Goal: Navigation & Orientation: Understand site structure

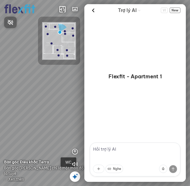
click at [54, 103] on div at bounding box center [95, 93] width 190 height 186
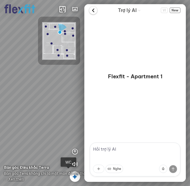
click at [93, 11] on icon at bounding box center [93, 11] width 8 height 8
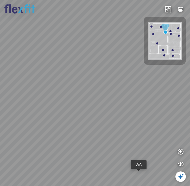
drag, startPoint x: 101, startPoint y: 103, endPoint x: 143, endPoint y: 100, distance: 41.8
click at [142, 100] on div "Bếp WC Phòng ngủ master Phòng ngủ Phòng ngủ" at bounding box center [95, 93] width 190 height 186
drag, startPoint x: 99, startPoint y: 104, endPoint x: 128, endPoint y: 84, distance: 35.1
click at [126, 85] on div "Bếp WC Phòng ngủ master Phòng ngủ Phòng ngủ" at bounding box center [95, 93] width 190 height 186
drag, startPoint x: 113, startPoint y: 105, endPoint x: 81, endPoint y: 62, distance: 53.9
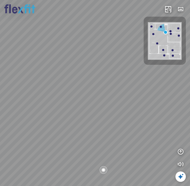
click at [85, 65] on div "Bếp WC Phòng ngủ master Phòng ngủ Phòng ngủ" at bounding box center [95, 93] width 190 height 186
drag, startPoint x: 102, startPoint y: 86, endPoint x: 52, endPoint y: 85, distance: 49.8
click at [52, 85] on div "Bếp WC Phòng ngủ master Phòng ngủ Phòng ngủ" at bounding box center [95, 93] width 190 height 186
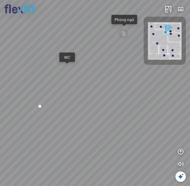
drag, startPoint x: 102, startPoint y: 76, endPoint x: 56, endPoint y: 98, distance: 51.1
click at [56, 98] on div "Bếp WC Phòng ngủ master Phòng ngủ Phòng ngủ" at bounding box center [95, 93] width 190 height 186
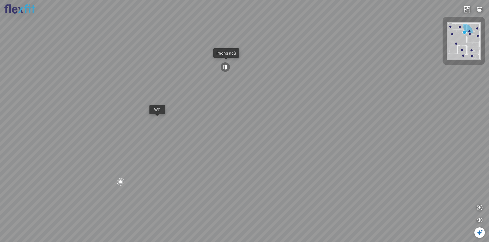
drag, startPoint x: 201, startPoint y: 101, endPoint x: 168, endPoint y: 155, distance: 63.6
click at [169, 154] on div "Bếp WC Phòng ngủ master Phòng ngủ Phòng ngủ" at bounding box center [244, 121] width 489 height 242
drag, startPoint x: 179, startPoint y: 135, endPoint x: 235, endPoint y: 118, distance: 58.8
click at [190, 118] on div "Bếp WC Phòng ngủ master Phòng ngủ Phòng ngủ" at bounding box center [244, 121] width 489 height 242
drag, startPoint x: 195, startPoint y: 126, endPoint x: 233, endPoint y: 155, distance: 47.4
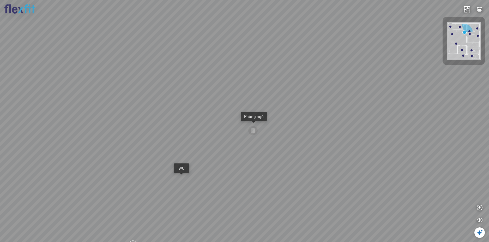
click at [190, 153] on div "Bếp WC Phòng ngủ master Phòng ngủ Phòng ngủ" at bounding box center [244, 121] width 489 height 242
drag, startPoint x: 206, startPoint y: 146, endPoint x: 165, endPoint y: 151, distance: 42.0
click at [164, 152] on div "Bếp WC Phòng ngủ master Phòng ngủ Phòng ngủ" at bounding box center [244, 121] width 489 height 242
drag, startPoint x: 213, startPoint y: 150, endPoint x: 111, endPoint y: 98, distance: 114.2
click at [112, 98] on div "Bếp WC Phòng ngủ master Phòng ngủ Phòng ngủ" at bounding box center [244, 121] width 489 height 242
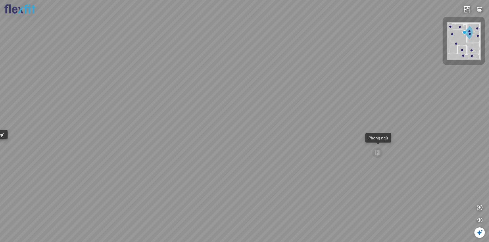
drag, startPoint x: 177, startPoint y: 117, endPoint x: 196, endPoint y: 141, distance: 30.6
click at [190, 143] on div "Bếp WC Phòng ngủ master Phòng ngủ Phòng ngủ" at bounding box center [244, 121] width 489 height 242
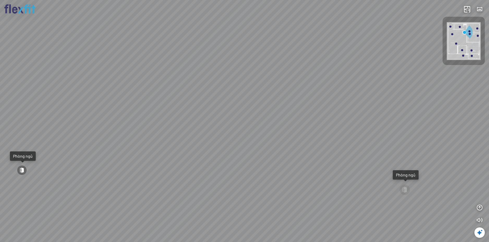
drag, startPoint x: 194, startPoint y: 148, endPoint x: 193, endPoint y: 165, distance: 17.2
click at [190, 166] on div "Bếp WC Phòng ngủ master Phòng ngủ Phòng ngủ" at bounding box center [244, 121] width 489 height 242
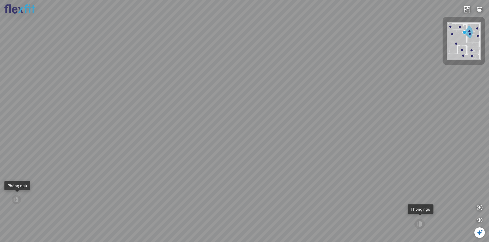
drag, startPoint x: 177, startPoint y: 162, endPoint x: 265, endPoint y: 131, distance: 93.4
click at [190, 134] on div "Bếp WC Phòng ngủ master Phòng ngủ Phòng ngủ" at bounding box center [244, 121] width 489 height 242
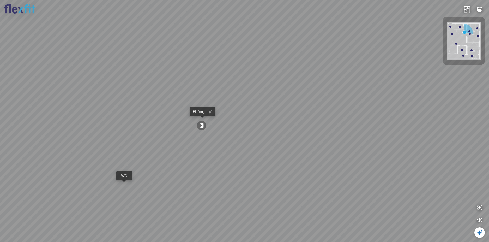
drag, startPoint x: 224, startPoint y: 131, endPoint x: 264, endPoint y: 126, distance: 40.5
click at [190, 127] on div "Bếp WC Phòng ngủ master Phòng ngủ Phòng ngủ" at bounding box center [244, 121] width 489 height 242
click at [190, 159] on div "Bếp WC Phòng ngủ master Phòng ngủ Phòng ngủ" at bounding box center [244, 121] width 489 height 242
drag, startPoint x: 236, startPoint y: 149, endPoint x: 225, endPoint y: 167, distance: 21.6
click at [190, 167] on div "Bếp WC Phòng ngủ master Phòng ngủ Phòng ngủ" at bounding box center [244, 121] width 489 height 242
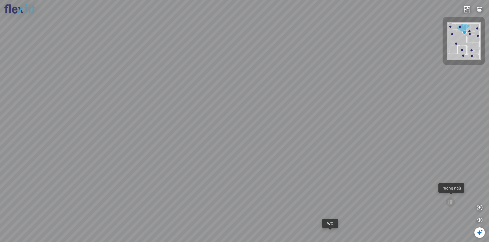
drag, startPoint x: 247, startPoint y: 163, endPoint x: 216, endPoint y: 167, distance: 32.0
click at [190, 167] on div "Bếp WC Phòng ngủ master Phòng ngủ Phòng ngủ" at bounding box center [244, 121] width 489 height 242
drag, startPoint x: 206, startPoint y: 143, endPoint x: 178, endPoint y: 130, distance: 31.5
click at [181, 132] on div "Bếp WC Phòng ngủ master Phòng ngủ Phòng ngủ" at bounding box center [244, 121] width 489 height 242
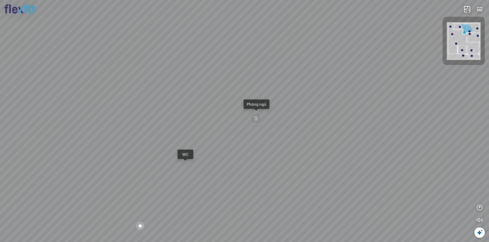
drag, startPoint x: 199, startPoint y: 123, endPoint x: 187, endPoint y: 116, distance: 14.4
click at [187, 116] on div "Bếp WC Phòng ngủ master Phòng ngủ Phòng ngủ" at bounding box center [244, 121] width 489 height 242
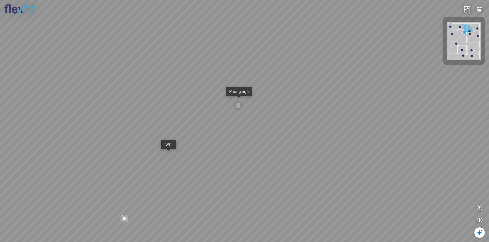
click at [170, 146] on div "WC" at bounding box center [168, 144] width 9 height 5
drag, startPoint x: 210, startPoint y: 140, endPoint x: 112, endPoint y: 118, distance: 100.2
click at [112, 118] on div at bounding box center [244, 121] width 489 height 242
drag, startPoint x: 155, startPoint y: 123, endPoint x: 269, endPoint y: 88, distance: 119.5
click at [190, 89] on div at bounding box center [244, 121] width 489 height 242
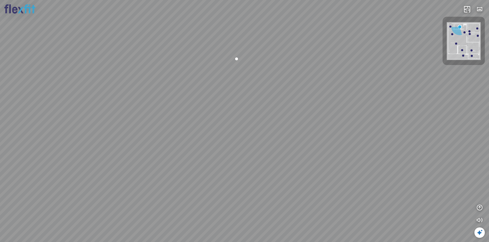
drag, startPoint x: 185, startPoint y: 101, endPoint x: 207, endPoint y: 132, distance: 38.8
click at [190, 132] on div at bounding box center [244, 121] width 489 height 242
drag, startPoint x: 195, startPoint y: 79, endPoint x: 242, endPoint y: 140, distance: 76.9
click at [190, 140] on div at bounding box center [244, 121] width 489 height 242
drag, startPoint x: 243, startPoint y: 123, endPoint x: 211, endPoint y: 142, distance: 36.5
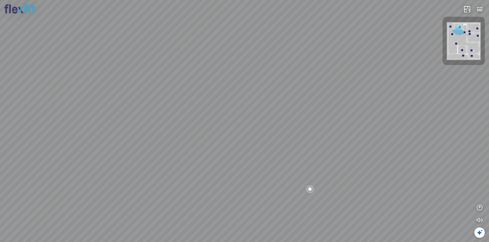
click at [190, 141] on div at bounding box center [244, 121] width 489 height 242
drag, startPoint x: 214, startPoint y: 136, endPoint x: 205, endPoint y: 155, distance: 21.4
click at [190, 155] on div at bounding box center [244, 121] width 489 height 242
drag, startPoint x: 206, startPoint y: 154, endPoint x: 278, endPoint y: 147, distance: 72.9
click at [190, 147] on div at bounding box center [244, 121] width 489 height 242
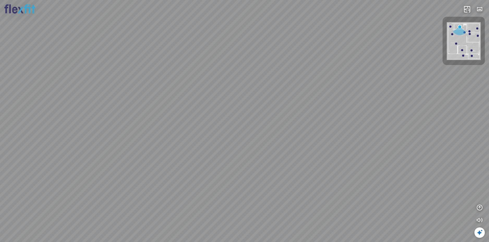
drag, startPoint x: 278, startPoint y: 147, endPoint x: 162, endPoint y: 131, distance: 116.8
click at [163, 131] on div at bounding box center [244, 121] width 489 height 242
click at [149, 114] on div at bounding box center [244, 121] width 489 height 242
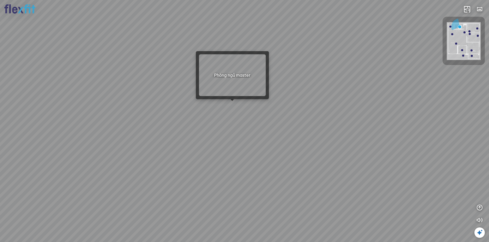
click at [190, 103] on div at bounding box center [244, 121] width 489 height 242
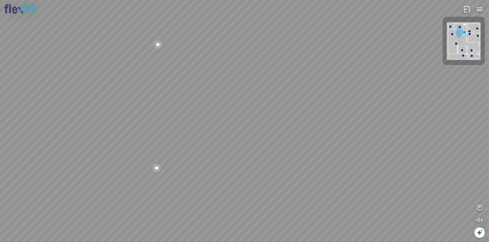
drag, startPoint x: 231, startPoint y: 106, endPoint x: 173, endPoint y: 101, distance: 58.9
click at [174, 101] on div "Bếp WC Phòng ngủ master Phòng ngủ Phòng ngủ" at bounding box center [244, 121] width 489 height 242
drag, startPoint x: 240, startPoint y: 102, endPoint x: 200, endPoint y: 103, distance: 40.4
click at [190, 103] on div "Bếp WC Phòng ngủ master Phòng ngủ Phòng ngủ" at bounding box center [244, 121] width 489 height 242
drag, startPoint x: 197, startPoint y: 107, endPoint x: 299, endPoint y: 119, distance: 102.4
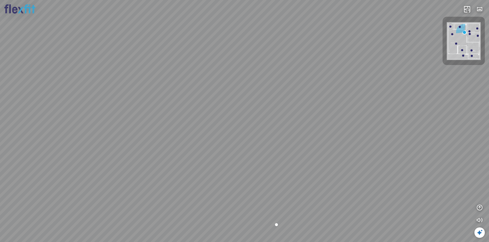
click at [190, 119] on div "Bếp WC Phòng ngủ master Phòng ngủ Phòng ngủ" at bounding box center [244, 121] width 489 height 242
drag, startPoint x: 267, startPoint y: 136, endPoint x: 220, endPoint y: 137, distance: 47.4
click at [190, 137] on div "Bếp WC Phòng ngủ master Phòng ngủ Phòng ngủ" at bounding box center [244, 121] width 489 height 242
click at [188, 109] on div "Bếp WC Phòng ngủ master Phòng ngủ Phòng ngủ" at bounding box center [244, 121] width 489 height 242
drag
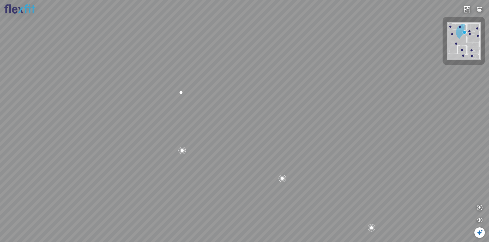
click at [190, 133] on div "Bếp WC Phòng ngủ master Phòng ngủ Phòng ngủ" at bounding box center [244, 121] width 489 height 242
click at [190, 100] on div "Bếp WC Phòng ngủ master Phòng ngủ Phòng ngủ" at bounding box center [244, 121] width 489 height 242
click at [190, 120] on div "Bếp WC Phòng ngủ master Phòng ngủ Phòng ngủ" at bounding box center [244, 121] width 489 height 242
click at [190, 113] on div at bounding box center [220, 111] width 9 height 9
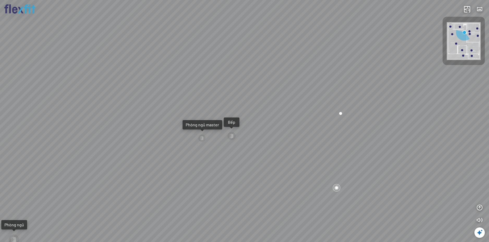
click at [190, 143] on div "Bếp WC Phòng ngủ master Phòng ngủ Phòng ngủ" at bounding box center [244, 121] width 489 height 242
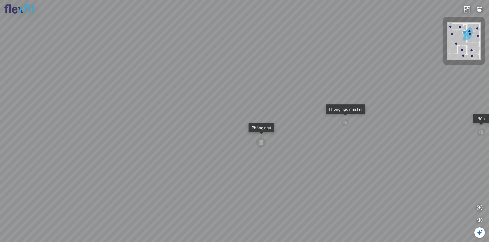
click at [190, 112] on div "Bếp WC Phòng ngủ master Phòng ngủ Phòng ngủ" at bounding box center [244, 121] width 489 height 242
click at [190, 113] on div "Bếp WC Phòng ngủ master Phòng ngủ Phòng ngủ" at bounding box center [244, 121] width 489 height 242
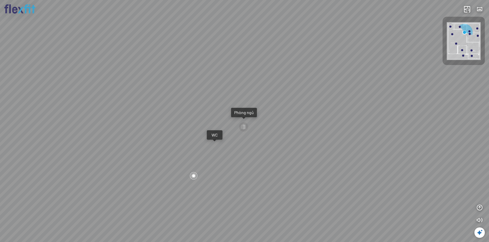
click at [190, 111] on div "Phòng ngủ" at bounding box center [244, 112] width 20 height 5
click at [190, 121] on div at bounding box center [244, 121] width 489 height 242
click at [190, 156] on div at bounding box center [244, 121] width 489 height 242
click at [190, 125] on div at bounding box center [244, 121] width 489 height 242
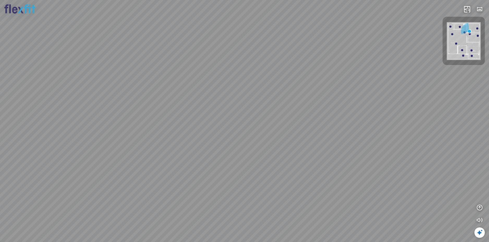
click at [190, 116] on div at bounding box center [244, 121] width 489 height 242
click at [190, 98] on div at bounding box center [244, 121] width 489 height 242
click at [190, 102] on div at bounding box center [244, 121] width 489 height 242
click at [190, 98] on div at bounding box center [244, 121] width 489 height 242
click at [190, 123] on div at bounding box center [244, 121] width 489 height 242
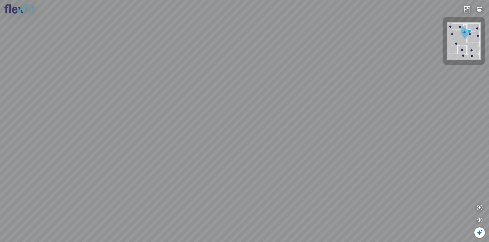
click at [190, 112] on div at bounding box center [244, 121] width 489 height 242
drag, startPoint x: 399, startPoint y: 99, endPoint x: 277, endPoint y: 103, distance: 122.6
click at [190, 103] on div at bounding box center [244, 121] width 489 height 242
drag, startPoint x: 322, startPoint y: 103, endPoint x: 289, endPoint y: 110, distance: 33.5
click at [190, 110] on div at bounding box center [244, 121] width 489 height 242
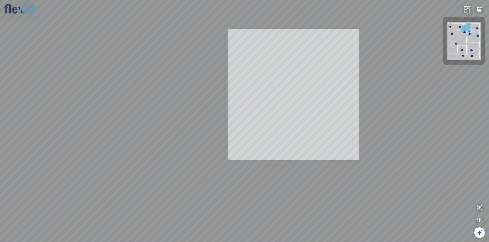
click at [190, 135] on div "INFO: krpano 1.20.8 (build 2020-09-15) INFO: HTML5/Desktop - Chrome 138.0 - Web…" at bounding box center [244, 121] width 489 height 242
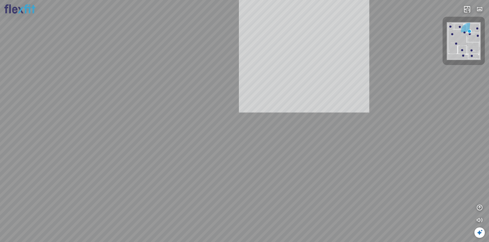
click at [190, 50] on div "INFO: krpano 1.20.8 (build 2020-09-15) INFO: HTML5/Desktop - Chrome 138.0 - Web…" at bounding box center [244, 121] width 489 height 242
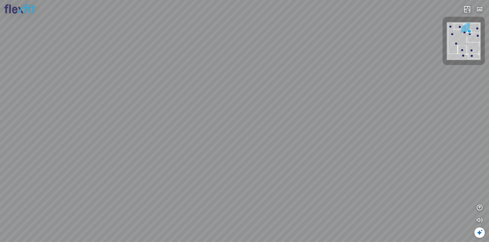
drag, startPoint x: 302, startPoint y: 65, endPoint x: 229, endPoint y: 30, distance: 81.3
click at [190, 32] on div at bounding box center [244, 121] width 489 height 242
drag, startPoint x: 323, startPoint y: 25, endPoint x: 290, endPoint y: 100, distance: 82.1
click at [190, 100] on div at bounding box center [244, 121] width 489 height 242
drag, startPoint x: 296, startPoint y: 95, endPoint x: 296, endPoint y: 109, distance: 14.6
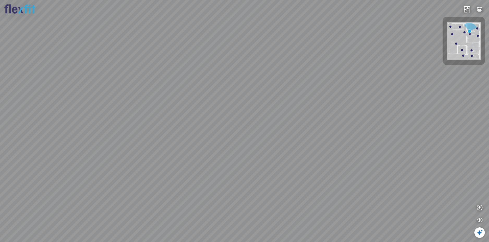
click at [190, 109] on div at bounding box center [244, 121] width 489 height 242
drag, startPoint x: 295, startPoint y: 105, endPoint x: 320, endPoint y: 113, distance: 26.8
click at [190, 111] on div at bounding box center [244, 121] width 489 height 242
drag, startPoint x: 292, startPoint y: 90, endPoint x: 319, endPoint y: 106, distance: 31.4
click at [190, 106] on div at bounding box center [244, 121] width 489 height 242
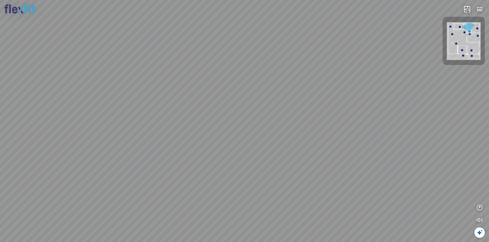
drag, startPoint x: 306, startPoint y: 114, endPoint x: 314, endPoint y: 120, distance: 10.1
click at [190, 120] on div at bounding box center [244, 121] width 489 height 242
drag, startPoint x: 286, startPoint y: 82, endPoint x: 211, endPoint y: 77, distance: 76.1
click at [190, 77] on div at bounding box center [244, 121] width 489 height 242
click at [190, 35] on div at bounding box center [478, 36] width 2 height 2
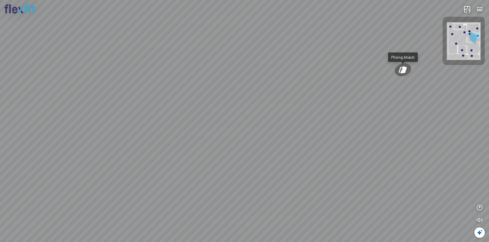
drag, startPoint x: 294, startPoint y: 113, endPoint x: 234, endPoint y: 117, distance: 59.3
click at [190, 117] on div "Phòng khách" at bounding box center [244, 121] width 489 height 242
drag, startPoint x: 268, startPoint y: 122, endPoint x: 255, endPoint y: 122, distance: 12.3
click at [190, 122] on div "Phòng khách" at bounding box center [244, 121] width 489 height 242
drag, startPoint x: 279, startPoint y: 95, endPoint x: 250, endPoint y: 86, distance: 30.8
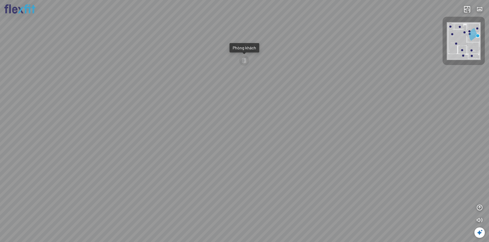
click at [190, 87] on div "Phòng khách" at bounding box center [244, 121] width 489 height 242
drag, startPoint x: 228, startPoint y: 165, endPoint x: 236, endPoint y: 172, distance: 10.7
click at [190, 160] on div "Phòng khách" at bounding box center [244, 121] width 489 height 242
drag, startPoint x: 348, startPoint y: 72, endPoint x: 396, endPoint y: 95, distance: 52.7
click at [190, 94] on div "Phòng khách" at bounding box center [244, 121] width 489 height 242
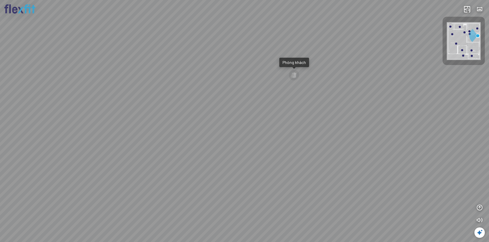
drag, startPoint x: 366, startPoint y: 86, endPoint x: 414, endPoint y: 91, distance: 48.5
click at [190, 91] on div "Phòng khách" at bounding box center [244, 121] width 489 height 242
drag, startPoint x: 358, startPoint y: 76, endPoint x: 386, endPoint y: 94, distance: 33.4
click at [190, 93] on div "Phòng khách" at bounding box center [244, 121] width 489 height 242
drag, startPoint x: 338, startPoint y: 73, endPoint x: 350, endPoint y: 89, distance: 19.8
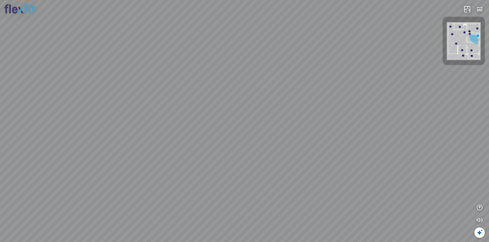
click at [190, 89] on div "Phòng khách" at bounding box center [244, 121] width 489 height 242
drag, startPoint x: 318, startPoint y: 82, endPoint x: 354, endPoint y: 62, distance: 41.8
click at [190, 63] on div "Phòng khách" at bounding box center [244, 121] width 489 height 242
drag, startPoint x: 289, startPoint y: 74, endPoint x: 269, endPoint y: 55, distance: 27.8
click at [190, 60] on div "Phòng khách" at bounding box center [244, 121] width 489 height 242
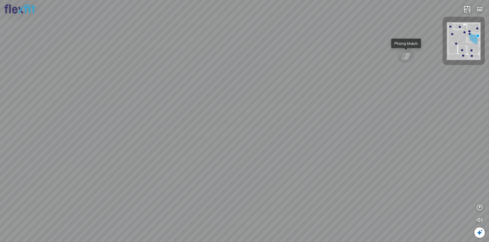
drag, startPoint x: 219, startPoint y: 74, endPoint x: 208, endPoint y: 72, distance: 10.5
click at [190, 72] on div "Phòng khách" at bounding box center [244, 121] width 489 height 242
click at [190, 26] on div at bounding box center [450, 27] width 2 height 2
drag, startPoint x: 316, startPoint y: 101, endPoint x: 299, endPoint y: 63, distance: 40.9
click at [190, 68] on div at bounding box center [244, 121] width 489 height 242
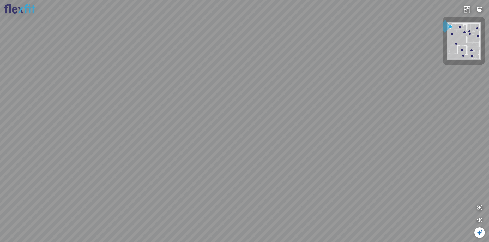
drag, startPoint x: 299, startPoint y: 69, endPoint x: 395, endPoint y: 71, distance: 96.2
click at [190, 70] on div at bounding box center [244, 121] width 489 height 242
drag, startPoint x: 324, startPoint y: 76, endPoint x: 208, endPoint y: 74, distance: 115.2
click at [190, 74] on div at bounding box center [244, 121] width 489 height 242
drag, startPoint x: 241, startPoint y: 78, endPoint x: 279, endPoint y: 105, distance: 46.6
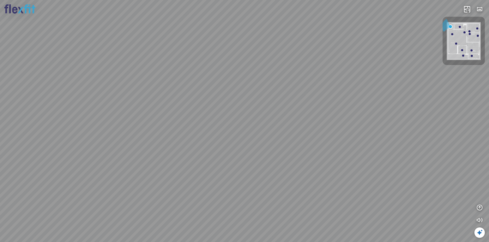
click at [190, 104] on div at bounding box center [244, 121] width 489 height 242
click at [190, 165] on div at bounding box center [244, 121] width 489 height 242
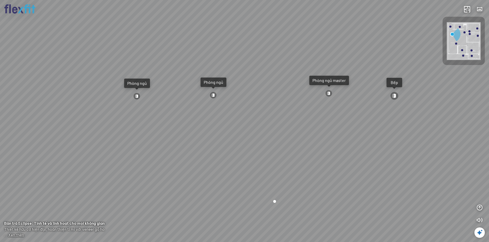
drag, startPoint x: 294, startPoint y: 136, endPoint x: 218, endPoint y: 141, distance: 76.0
click at [190, 141] on div "Ban công Bếp Phòng ngủ master Phòng ngủ Phòng ngủ" at bounding box center [244, 121] width 489 height 242
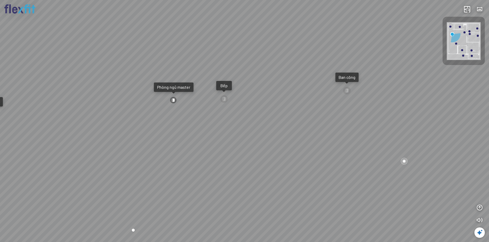
drag, startPoint x: 288, startPoint y: 141, endPoint x: 212, endPoint y: 135, distance: 75.8
click at [190, 136] on div "Ban công Bếp Phòng ngủ master Phòng ngủ Phòng ngủ" at bounding box center [244, 121] width 489 height 242
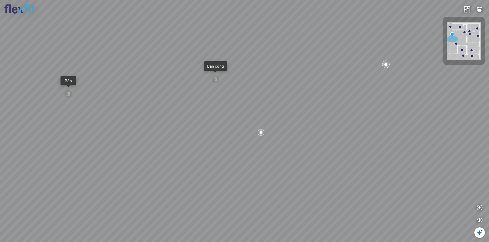
drag, startPoint x: 226, startPoint y: 132, endPoint x: 270, endPoint y: 155, distance: 50.4
click at [190, 154] on div "Ban công Bếp Phòng ngủ master Phòng ngủ Phòng ngủ" at bounding box center [244, 121] width 489 height 242
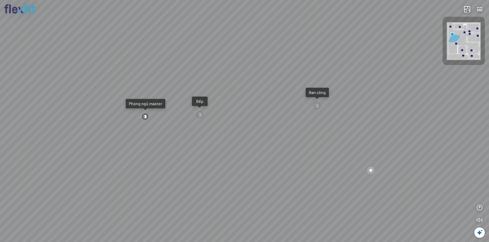
drag, startPoint x: 213, startPoint y: 143, endPoint x: 307, endPoint y: 129, distance: 94.3
click at [190, 130] on div "Ban công Bếp Phòng ngủ master Phòng ngủ Phòng ngủ" at bounding box center [244, 121] width 489 height 242
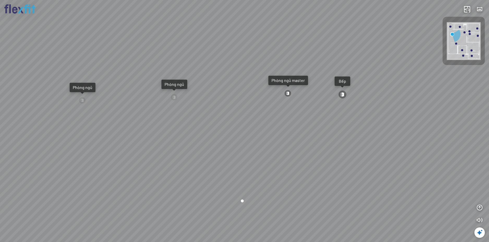
drag, startPoint x: 289, startPoint y: 132, endPoint x: 332, endPoint y: 119, distance: 45.1
click at [190, 119] on div "Ban công Bếp Phòng ngủ master Phòng ngủ Phòng ngủ" at bounding box center [244, 121] width 489 height 242
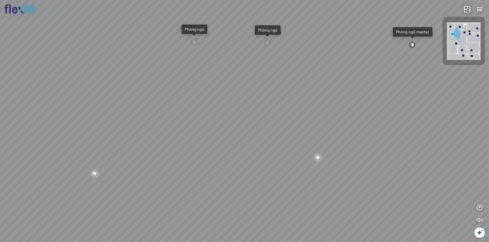
drag, startPoint x: 272, startPoint y: 122, endPoint x: 294, endPoint y: 92, distance: 37.4
click at [190, 95] on div "Ban công Bếp Phòng ngủ master Phòng ngủ Phòng ngủ" at bounding box center [244, 121] width 489 height 242
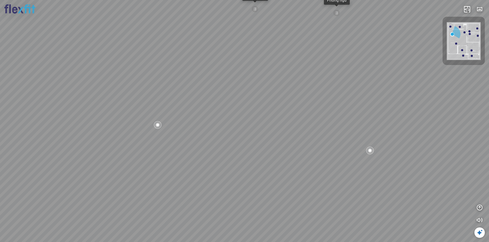
drag, startPoint x: 267, startPoint y: 119, endPoint x: 343, endPoint y: 131, distance: 77.1
click at [190, 131] on div "Ban công Bếp Phòng ngủ master Phòng ngủ Phòng ngủ" at bounding box center [244, 121] width 489 height 242
drag, startPoint x: 226, startPoint y: 112, endPoint x: 257, endPoint y: 106, distance: 32.1
click at [190, 106] on div "Ban công Bếp Phòng ngủ master Phòng ngủ Phòng ngủ" at bounding box center [244, 121] width 489 height 242
drag, startPoint x: 216, startPoint y: 107, endPoint x: 289, endPoint y: 120, distance: 74.7
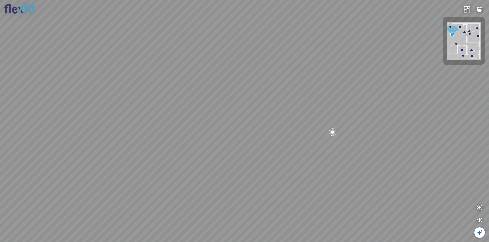
click at [190, 117] on div "Ban công Bếp Phòng ngủ master Phòng ngủ Phòng ngủ" at bounding box center [244, 121] width 489 height 242
drag, startPoint x: 225, startPoint y: 97, endPoint x: 287, endPoint y: 107, distance: 63.0
click at [190, 107] on div "Ban công Bếp Phòng ngủ master Phòng ngủ Phòng ngủ" at bounding box center [244, 121] width 489 height 242
drag, startPoint x: 250, startPoint y: 116, endPoint x: 284, endPoint y: 143, distance: 43.6
click at [190, 135] on div "Ban công Bếp Phòng ngủ master Phòng ngủ Phòng ngủ" at bounding box center [244, 121] width 489 height 242
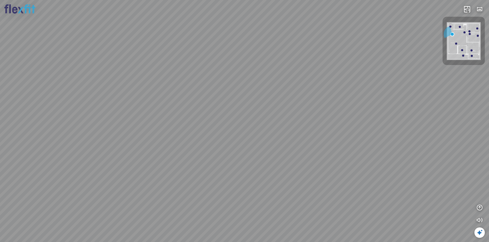
drag, startPoint x: 253, startPoint y: 112, endPoint x: 297, endPoint y: 118, distance: 44.9
click at [190, 117] on div "Ban công Bếp Phòng ngủ master Phòng ngủ Phòng ngủ" at bounding box center [244, 121] width 489 height 242
click at [190, 114] on div "Ban công Bếp Phòng ngủ master Phòng ngủ Phòng ngủ" at bounding box center [244, 121] width 489 height 242
drag, startPoint x: 251, startPoint y: 123, endPoint x: 288, endPoint y: 117, distance: 37.5
click at [190, 117] on div "Ban công Bếp Phòng ngủ master Phòng ngủ Phòng ngủ" at bounding box center [244, 121] width 489 height 242
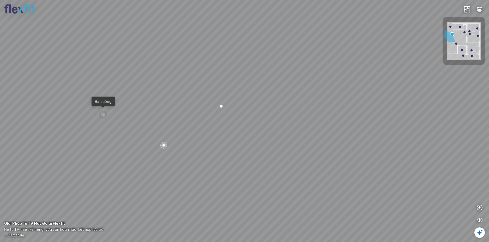
drag, startPoint x: 291, startPoint y: 133, endPoint x: 300, endPoint y: 136, distance: 9.8
click at [190, 136] on div "Ban công Bếp Phòng ngủ master Phòng ngủ Phòng ngủ" at bounding box center [244, 121] width 489 height 242
drag, startPoint x: 299, startPoint y: 137, endPoint x: 316, endPoint y: 130, distance: 18.5
click at [190, 130] on div "Ban công Bếp Phòng ngủ master Phòng ngủ Phòng ngủ" at bounding box center [244, 121] width 489 height 242
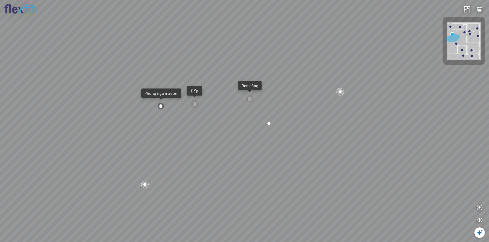
drag, startPoint x: 233, startPoint y: 114, endPoint x: 241, endPoint y: 91, distance: 24.3
click at [190, 91] on div "Ban công Bếp Phòng ngủ master Phòng ngủ Phòng ngủ" at bounding box center [244, 121] width 489 height 242
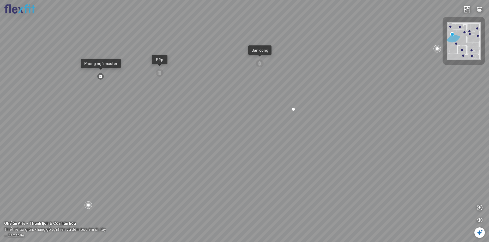
drag, startPoint x: 232, startPoint y: 97, endPoint x: 266, endPoint y: 97, distance: 33.9
click at [190, 97] on div "Ban công Bếp Phòng ngủ master Phòng ngủ Phòng ngủ" at bounding box center [244, 121] width 489 height 242
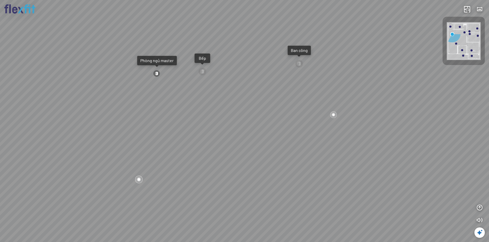
drag, startPoint x: 237, startPoint y: 110, endPoint x: 254, endPoint y: 121, distance: 20.2
click at [190, 120] on div "Ban công Bếp Phòng ngủ master Phòng ngủ Phòng ngủ" at bounding box center [244, 121] width 489 height 242
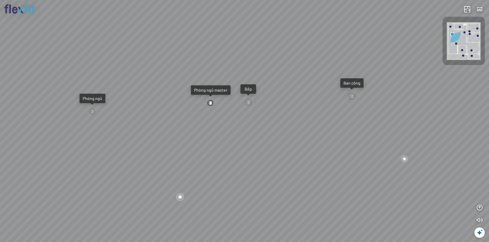
drag, startPoint x: 237, startPoint y: 119, endPoint x: 257, endPoint y: 119, distance: 19.8
click at [190, 119] on div "Ban công Bếp Phòng ngủ master Phòng ngủ Phòng ngủ" at bounding box center [244, 121] width 489 height 242
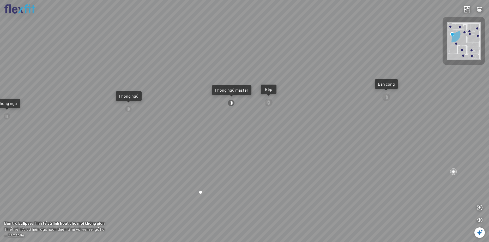
click at [190, 103] on div at bounding box center [231, 102] width 7 height 7
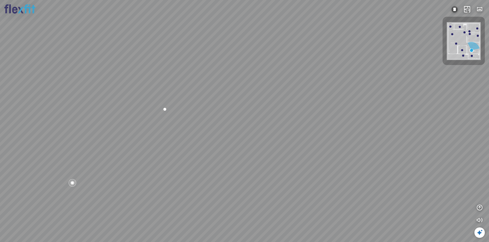
drag, startPoint x: 241, startPoint y: 118, endPoint x: 215, endPoint y: 131, distance: 28.8
click at [190, 134] on div "Phòng khách Phòng tắm" at bounding box center [244, 121] width 489 height 242
drag, startPoint x: 256, startPoint y: 128, endPoint x: 145, endPoint y: 105, distance: 113.5
click at [172, 109] on div "Phòng khách Phòng tắm" at bounding box center [244, 121] width 489 height 242
drag, startPoint x: 237, startPoint y: 122, endPoint x: 171, endPoint y: 96, distance: 71.3
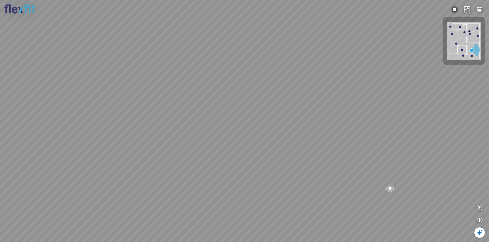
click at [183, 99] on div "Phòng khách Phòng tắm" at bounding box center [244, 121] width 489 height 242
drag, startPoint x: 226, startPoint y: 97, endPoint x: 183, endPoint y: 106, distance: 43.8
click at [178, 110] on div "Phòng khách Phòng tắm" at bounding box center [244, 121] width 489 height 242
drag, startPoint x: 184, startPoint y: 119, endPoint x: 152, endPoint y: 124, distance: 32.4
click at [153, 124] on div "Phòng khách Phòng tắm" at bounding box center [244, 121] width 489 height 242
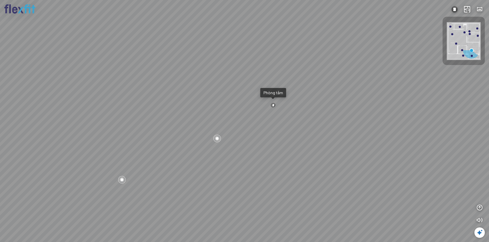
drag, startPoint x: 220, startPoint y: 124, endPoint x: 155, endPoint y: 124, distance: 65.4
click at [155, 124] on div "Phòng khách Phòng tắm" at bounding box center [244, 121] width 489 height 242
drag, startPoint x: 220, startPoint y: 127, endPoint x: 196, endPoint y: 137, distance: 26.2
click at [190, 137] on div "Phòng khách Phòng tắm" at bounding box center [244, 121] width 489 height 242
drag, startPoint x: 225, startPoint y: 126, endPoint x: 261, endPoint y: 123, distance: 36.4
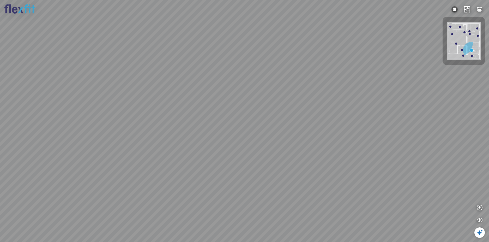
click at [190, 124] on div "Phòng khách Phòng tắm" at bounding box center [244, 121] width 489 height 242
drag, startPoint x: 258, startPoint y: 125, endPoint x: 281, endPoint y: 117, distance: 24.0
click at [190, 117] on div "Phòng khách Phòng tắm" at bounding box center [244, 121] width 489 height 242
click at [190, 91] on div "Phòng khách" at bounding box center [357, 90] width 23 height 5
drag, startPoint x: 307, startPoint y: 100, endPoint x: 184, endPoint y: 95, distance: 123.7
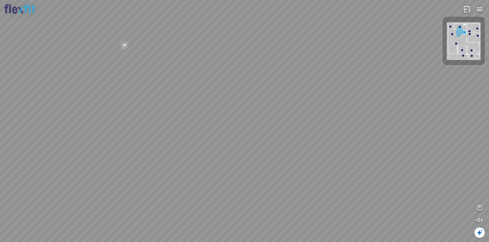
click at [190, 96] on div "Bếp WC Phòng ngủ master Phòng ngủ Phòng ngủ" at bounding box center [244, 121] width 489 height 242
click at [183, 96] on div "Bếp WC Phòng ngủ master Phòng ngủ Phòng ngủ" at bounding box center [244, 121] width 489 height 242
drag, startPoint x: 211, startPoint y: 91, endPoint x: 177, endPoint y: 108, distance: 37.8
click at [180, 107] on div "Bếp WC Phòng ngủ master Phòng ngủ Phòng ngủ" at bounding box center [244, 121] width 489 height 242
drag, startPoint x: 210, startPoint y: 103, endPoint x: 164, endPoint y: 118, distance: 48.1
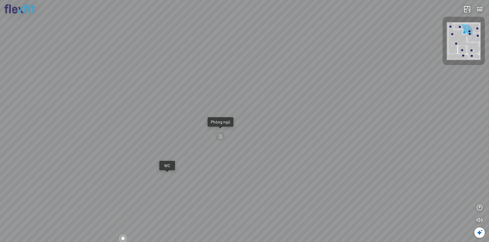
click at [168, 117] on div "Bếp WC Phòng ngủ master Phòng ngủ Phòng ngủ" at bounding box center [244, 121] width 489 height 242
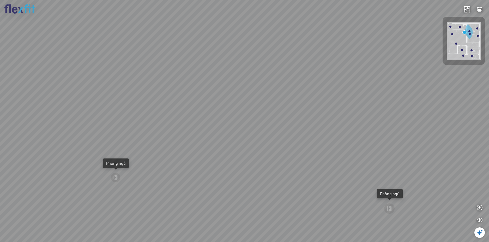
drag, startPoint x: 185, startPoint y: 117, endPoint x: 159, endPoint y: 125, distance: 26.6
click at [159, 125] on div "Bếp WC Phòng ngủ master Phòng ngủ Phòng ngủ" at bounding box center [244, 121] width 489 height 242
drag, startPoint x: 202, startPoint y: 118, endPoint x: 243, endPoint y: 103, distance: 43.3
click at [190, 106] on div "Bếp WC Phòng ngủ master Phòng ngủ Phòng ngủ" at bounding box center [244, 121] width 489 height 242
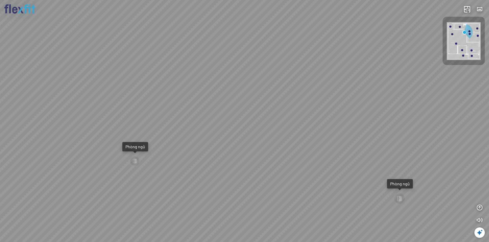
drag, startPoint x: 252, startPoint y: 102, endPoint x: 266, endPoint y: 103, distance: 14.9
click at [190, 103] on div "Bếp WC Phòng ngủ master Phòng ngủ Phòng ngủ" at bounding box center [244, 121] width 489 height 242
drag, startPoint x: 223, startPoint y: 80, endPoint x: 244, endPoint y: 72, distance: 22.2
click at [190, 72] on div "Bếp WC Phòng ngủ master Phòng ngủ Phòng ngủ" at bounding box center [244, 121] width 489 height 242
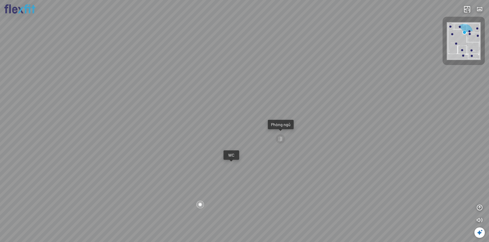
drag, startPoint x: 233, startPoint y: 94, endPoint x: 248, endPoint y: 70, distance: 28.4
click at [190, 71] on div "Bếp WC Phòng ngủ master Phòng ngủ Phòng ngủ" at bounding box center [244, 121] width 489 height 242
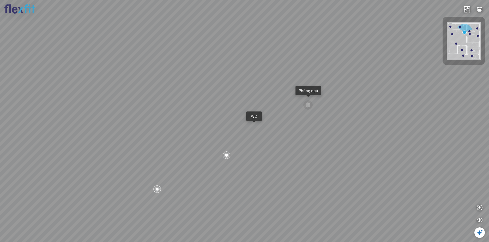
click at [190, 70] on div "Bếp WC Phòng ngủ master Phòng ngủ Phòng ngủ" at bounding box center [244, 121] width 489 height 242
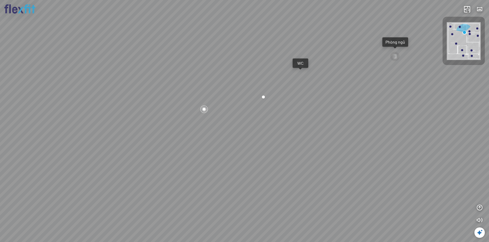
drag, startPoint x: 255, startPoint y: 114, endPoint x: 205, endPoint y: 122, distance: 50.4
click at [190, 122] on div "Bếp WC Phòng ngủ master Phòng ngủ Phòng ngủ" at bounding box center [244, 121] width 489 height 242
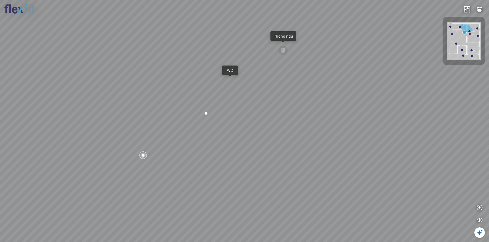
drag, startPoint x: 262, startPoint y: 115, endPoint x: 314, endPoint y: 106, distance: 52.3
click at [190, 106] on div "Bếp WC Phòng ngủ master Phòng ngủ Phòng ngủ" at bounding box center [244, 121] width 489 height 242
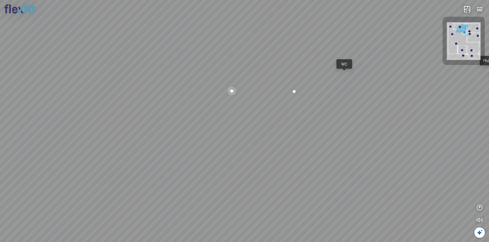
drag, startPoint x: 257, startPoint y: 120, endPoint x: 338, endPoint y: 104, distance: 82.8
click at [190, 104] on div "Bếp WC Phòng ngủ master Phòng ngủ Phòng ngủ" at bounding box center [244, 121] width 489 height 242
drag, startPoint x: 287, startPoint y: 106, endPoint x: 312, endPoint y: 147, distance: 47.8
click at [190, 149] on div "Bếp WC Phòng ngủ master Phòng ngủ Phòng ngủ" at bounding box center [244, 121] width 489 height 242
drag, startPoint x: 276, startPoint y: 121, endPoint x: 305, endPoint y: 161, distance: 49.9
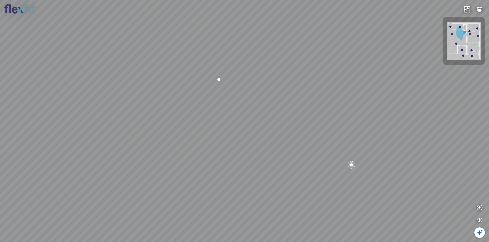
click at [190, 161] on div "Bếp WC Phòng ngủ master Phòng ngủ Phòng ngủ" at bounding box center [244, 121] width 489 height 242
drag, startPoint x: 301, startPoint y: 147, endPoint x: 296, endPoint y: 158, distance: 12.0
click at [190, 158] on div "Bếp WC Phòng ngủ master Phòng ngủ Phòng ngủ" at bounding box center [244, 121] width 489 height 242
drag, startPoint x: 245, startPoint y: 115, endPoint x: 274, endPoint y: 104, distance: 31.2
click at [190, 101] on div "Bếp WC Phòng ngủ master Phòng ngủ Phòng ngủ" at bounding box center [244, 121] width 489 height 242
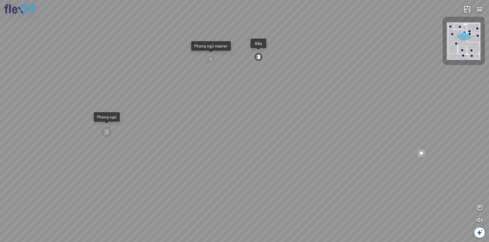
drag, startPoint x: 260, startPoint y: 105, endPoint x: 270, endPoint y: 95, distance: 13.7
click at [190, 97] on div "Bếp WC Phòng ngủ master Phòng ngủ Phòng ngủ" at bounding box center [244, 121] width 489 height 242
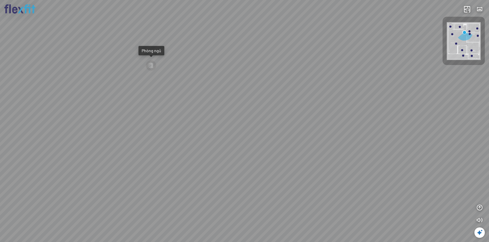
click at [190, 93] on div "Bếp WC Phòng ngủ master Phòng ngủ Phòng ngủ" at bounding box center [244, 121] width 489 height 242
drag, startPoint x: 254, startPoint y: 104, endPoint x: 306, endPoint y: 106, distance: 52.4
click at [190, 104] on div "Bếp WC Phòng ngủ master Phòng ngủ Phòng ngủ" at bounding box center [244, 121] width 489 height 242
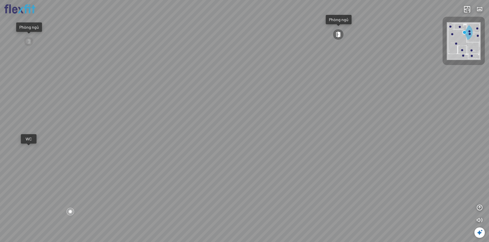
drag, startPoint x: 277, startPoint y: 105, endPoint x: 319, endPoint y: 108, distance: 41.8
click at [190, 108] on div "Bếp WC Phòng ngủ master Phòng ngủ Phòng ngủ" at bounding box center [244, 121] width 489 height 242
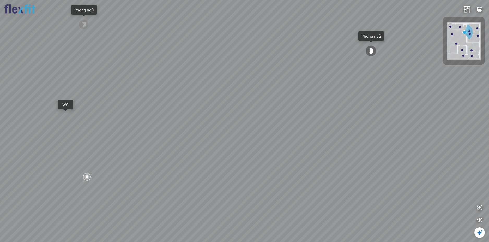
drag, startPoint x: 279, startPoint y: 106, endPoint x: 340, endPoint y: 103, distance: 61.3
click at [190, 103] on div "Bếp WC Phòng ngủ master Phòng ngủ Phòng ngủ" at bounding box center [244, 121] width 489 height 242
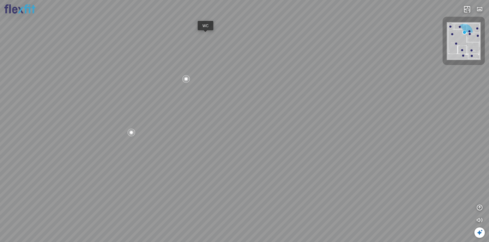
drag, startPoint x: 272, startPoint y: 106, endPoint x: 321, endPoint y: 109, distance: 48.6
click at [190, 109] on div "Bếp WC Phòng ngủ master Phòng ngủ Phòng ngủ" at bounding box center [244, 121] width 489 height 242
drag, startPoint x: 300, startPoint y: 93, endPoint x: 300, endPoint y: 118, distance: 25.3
click at [190, 118] on div "Bếp WC Phòng ngủ master Phòng ngủ Phòng ngủ" at bounding box center [244, 121] width 489 height 242
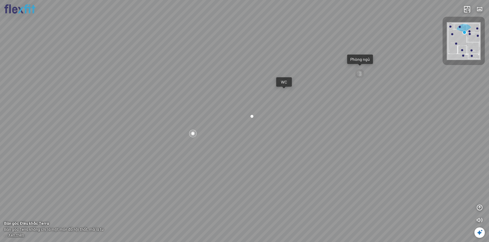
drag, startPoint x: 301, startPoint y: 107, endPoint x: 320, endPoint y: 128, distance: 29.1
click at [190, 128] on div "Bếp WC Phòng ngủ master Phòng ngủ Phòng ngủ" at bounding box center [244, 121] width 489 height 242
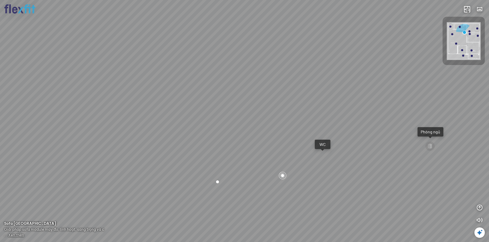
drag, startPoint x: 329, startPoint y: 139, endPoint x: 355, endPoint y: 139, distance: 26.1
click at [190, 139] on div "Bếp WC Phòng ngủ master Phòng ngủ Phòng ngủ" at bounding box center [244, 121] width 489 height 242
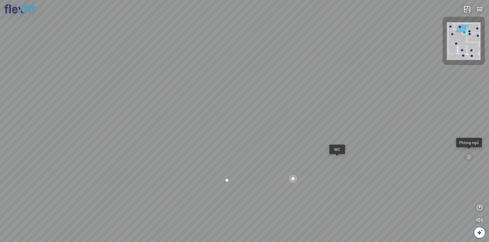
drag, startPoint x: 313, startPoint y: 115, endPoint x: 364, endPoint y: 115, distance: 51.4
click at [190, 115] on div "Bếp WC Phòng ngủ master Phòng ngủ Phòng ngủ" at bounding box center [244, 121] width 489 height 242
drag, startPoint x: 322, startPoint y: 129, endPoint x: 368, endPoint y: 129, distance: 46.4
click at [190, 129] on div "Bếp WC Phòng ngủ master Phòng ngủ Phòng ngủ" at bounding box center [244, 121] width 489 height 242
drag, startPoint x: 279, startPoint y: 131, endPoint x: 386, endPoint y: 132, distance: 106.9
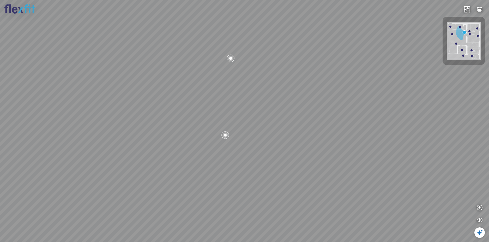
click at [190, 131] on div "Bếp WC Phòng ngủ master Phòng ngủ Phòng ngủ" at bounding box center [244, 121] width 489 height 242
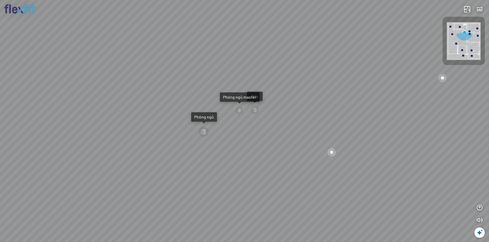
drag, startPoint x: 312, startPoint y: 139, endPoint x: 234, endPoint y: 122, distance: 79.7
click at [190, 125] on div "Bếp WC Phòng ngủ master Phòng ngủ Phòng ngủ" at bounding box center [244, 121] width 489 height 242
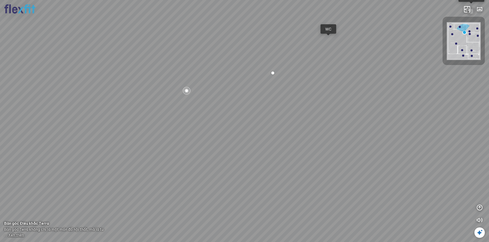
drag, startPoint x: 236, startPoint y: 118, endPoint x: 371, endPoint y: 126, distance: 135.8
click at [190, 123] on div "Bếp WC Phòng ngủ master Phòng ngủ Phòng ngủ" at bounding box center [244, 121] width 489 height 242
click at [190, 131] on div "Bếp WC Phòng ngủ master Phòng ngủ Phòng ngủ" at bounding box center [244, 121] width 489 height 242
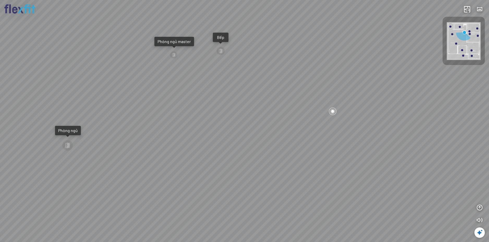
drag, startPoint x: 343, startPoint y: 150, endPoint x: 300, endPoint y: 190, distance: 58.5
click at [190, 186] on div "Bếp WC Phòng ngủ master Phòng ngủ Phòng ngủ" at bounding box center [244, 121] width 489 height 242
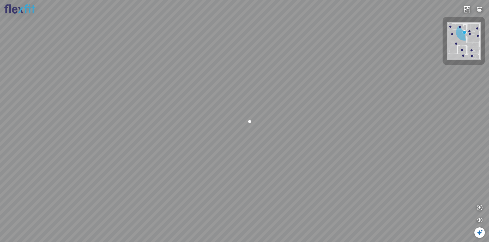
drag, startPoint x: 318, startPoint y: 188, endPoint x: 268, endPoint y: 175, distance: 51.5
click at [190, 175] on div "Bếp WC Phòng ngủ master Phòng ngủ Phòng ngủ" at bounding box center [244, 121] width 489 height 242
drag, startPoint x: 291, startPoint y: 168, endPoint x: 235, endPoint y: 160, distance: 56.7
click at [190, 160] on div "Bếp WC Phòng ngủ master Phòng ngủ Phòng ngủ" at bounding box center [244, 121] width 489 height 242
drag, startPoint x: 297, startPoint y: 138, endPoint x: 309, endPoint y: 135, distance: 12.1
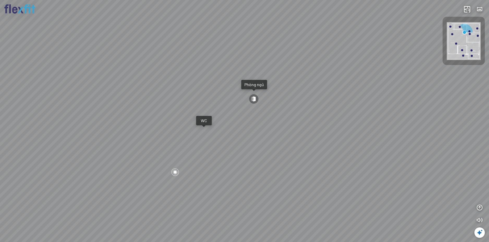
click at [190, 136] on div "Bếp WC Phòng ngủ master Phòng ngủ Phòng ngủ" at bounding box center [244, 121] width 489 height 242
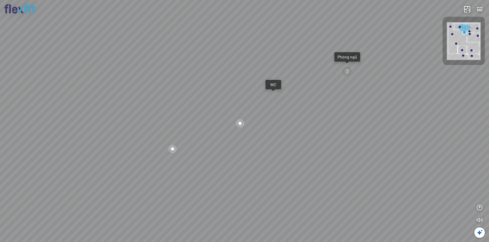
drag, startPoint x: 240, startPoint y: 143, endPoint x: 294, endPoint y: 138, distance: 54.7
click at [190, 138] on div "Bếp WC Phòng ngủ master Phòng ngủ Phòng ngủ" at bounding box center [244, 121] width 489 height 242
drag, startPoint x: 249, startPoint y: 143, endPoint x: 310, endPoint y: 134, distance: 61.4
click at [190, 135] on div "Bếp WC Phòng ngủ master Phòng ngủ Phòng ngủ" at bounding box center [244, 121] width 489 height 242
drag, startPoint x: 270, startPoint y: 139, endPoint x: 302, endPoint y: 139, distance: 31.5
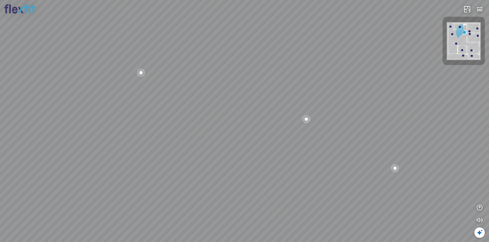
click at [190, 139] on div "Bếp WC Phòng ngủ master Phòng ngủ Phòng ngủ" at bounding box center [244, 121] width 489 height 242
drag, startPoint x: 314, startPoint y: 109, endPoint x: 342, endPoint y: 106, distance: 28.3
click at [190, 106] on div "Bếp WC Phòng ngủ master Phòng ngủ Phòng ngủ" at bounding box center [244, 121] width 489 height 242
drag, startPoint x: 261, startPoint y: 78, endPoint x: 279, endPoint y: 72, distance: 18.6
click at [190, 72] on div "Bếp WC Phòng ngủ master Phòng ngủ Phòng ngủ" at bounding box center [244, 121] width 489 height 242
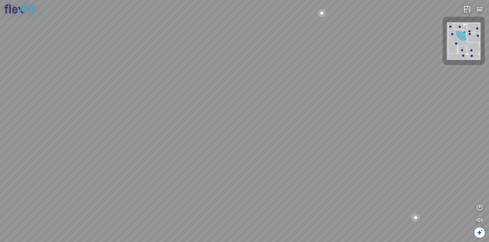
click at [190, 183] on div "Bếp WC Phòng ngủ master Phòng ngủ Phòng ngủ" at bounding box center [244, 121] width 489 height 242
drag, startPoint x: 235, startPoint y: 137, endPoint x: 280, endPoint y: 151, distance: 47.8
click at [190, 139] on div "Bếp WC Phòng ngủ master Phòng ngủ Phòng ngủ" at bounding box center [244, 121] width 489 height 242
drag, startPoint x: 223, startPoint y: 150, endPoint x: 255, endPoint y: 144, distance: 32.5
click at [190, 143] on div "Bếp WC Phòng ngủ master Phòng ngủ Phòng ngủ" at bounding box center [244, 121] width 489 height 242
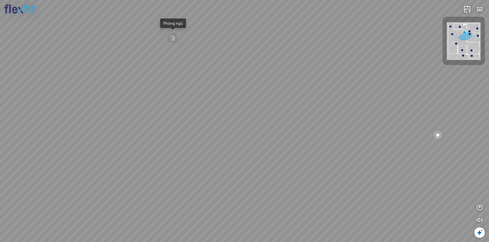
drag, startPoint x: 246, startPoint y: 145, endPoint x: 263, endPoint y: 145, distance: 17.0
click at [190, 144] on div "Bếp WC Phòng ngủ master Phòng ngủ Phòng ngủ" at bounding box center [244, 121] width 489 height 242
drag, startPoint x: 244, startPoint y: 152, endPoint x: 258, endPoint y: 136, distance: 21.4
click at [190, 138] on div "Bếp WC Phòng ngủ master Phòng ngủ Phòng ngủ" at bounding box center [244, 121] width 489 height 242
drag, startPoint x: 253, startPoint y: 156, endPoint x: 217, endPoint y: 169, distance: 38.7
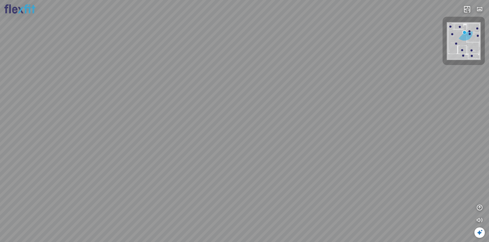
click at [190, 169] on div "Bếp WC Phòng ngủ master Phòng ngủ Phòng ngủ" at bounding box center [244, 121] width 489 height 242
drag, startPoint x: 265, startPoint y: 143, endPoint x: 213, endPoint y: 171, distance: 58.9
drag, startPoint x: 231, startPoint y: 156, endPoint x: 227, endPoint y: 187, distance: 31.4
click at [190, 186] on div "Bếp WC Phòng ngủ master Phòng ngủ Phòng ngủ" at bounding box center [244, 121] width 489 height 242
drag, startPoint x: 234, startPoint y: 184, endPoint x: 227, endPoint y: 200, distance: 17.4
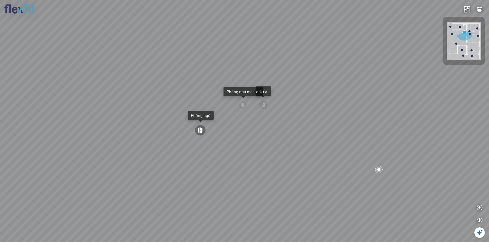
click at [190, 186] on div "Bếp WC Phòng ngủ master Phòng ngủ Phòng ngủ" at bounding box center [244, 121] width 489 height 242
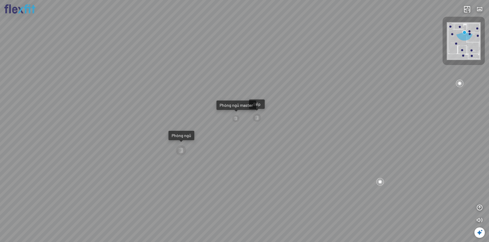
drag, startPoint x: 244, startPoint y: 182, endPoint x: 209, endPoint y: 181, distance: 34.9
click at [190, 182] on div "Bếp WC Phòng ngủ master Phòng ngủ Phòng ngủ" at bounding box center [244, 121] width 489 height 242
drag, startPoint x: 232, startPoint y: 177, endPoint x: 344, endPoint y: 229, distance: 124.2
click at [190, 186] on div "Bếp WC Phòng ngủ master Phòng ngủ Phòng ngủ" at bounding box center [244, 121] width 489 height 242
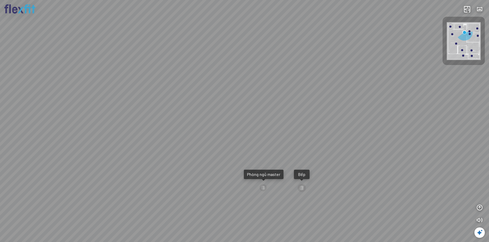
drag, startPoint x: 311, startPoint y: 165, endPoint x: 328, endPoint y: 207, distance: 45.4
click at [190, 186] on div "Bếp WC Phòng ngủ master Phòng ngủ Phòng ngủ" at bounding box center [244, 121] width 489 height 242
drag, startPoint x: 280, startPoint y: 189, endPoint x: 342, endPoint y: 118, distance: 94.2
click at [190, 118] on div "Bếp WC Phòng ngủ master Phòng ngủ Phòng ngủ" at bounding box center [244, 121] width 489 height 242
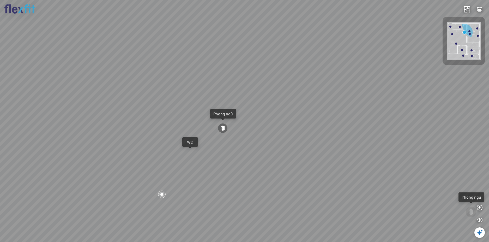
drag, startPoint x: 266, startPoint y: 128, endPoint x: 273, endPoint y: 127, distance: 7.0
click at [190, 127] on div "Bếp WC Phòng ngủ master Phòng ngủ Phòng ngủ" at bounding box center [244, 121] width 489 height 242
drag, startPoint x: 274, startPoint y: 138, endPoint x: 331, endPoint y: 135, distance: 57.7
click at [190, 135] on div "Bếp WC Phòng ngủ master Phòng ngủ Phòng ngủ" at bounding box center [244, 121] width 489 height 242
drag, startPoint x: 289, startPoint y: 143, endPoint x: 304, endPoint y: 178, distance: 38.4
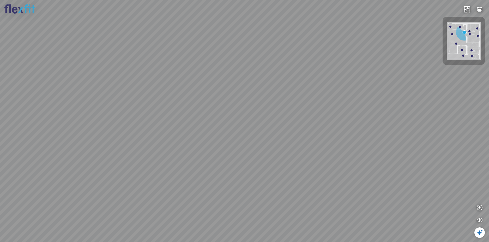
click at [190, 178] on div "Bếp WC Phòng ngủ master Phòng ngủ Phòng ngủ" at bounding box center [244, 121] width 489 height 242
click at [190, 156] on div "Bếp WC Phòng ngủ master Phòng ngủ Phòng ngủ" at bounding box center [244, 121] width 489 height 242
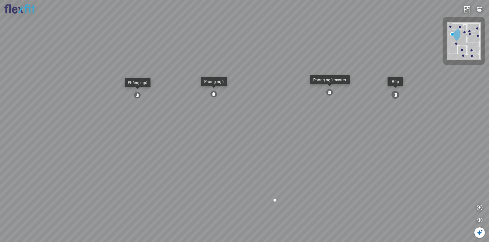
drag, startPoint x: 258, startPoint y: 162, endPoint x: 301, endPoint y: 157, distance: 43.8
click at [190, 157] on div "Ban công Bếp Phòng ngủ master Phòng ngủ Phòng ngủ" at bounding box center [244, 121] width 489 height 242
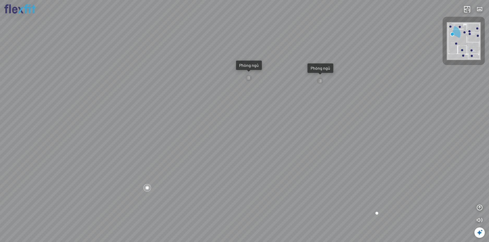
drag, startPoint x: 251, startPoint y: 146, endPoint x: 274, endPoint y: 140, distance: 23.1
click at [190, 140] on div "Ban công Bếp Phòng ngủ master Phòng ngủ Phòng ngủ" at bounding box center [244, 121] width 489 height 242
drag, startPoint x: 274, startPoint y: 140, endPoint x: 220, endPoint y: 131, distance: 54.4
click at [190, 132] on div "Ban công Bếp Phòng ngủ master Phòng ngủ Phòng ngủ" at bounding box center [244, 121] width 489 height 242
drag, startPoint x: 264, startPoint y: 155, endPoint x: 229, endPoint y: 166, distance: 36.4
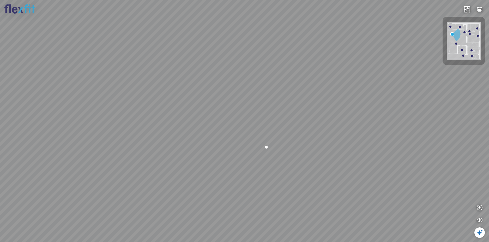
click at [190, 166] on div "Ban công Bếp Phòng ngủ master Phòng ngủ Phòng ngủ" at bounding box center [244, 121] width 489 height 242
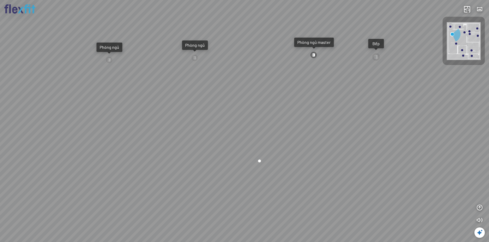
drag, startPoint x: 258, startPoint y: 127, endPoint x: 241, endPoint y: 147, distance: 26.3
click at [190, 147] on div "Ban công Bếp Phòng ngủ master Phòng ngủ Phòng ngủ" at bounding box center [244, 121] width 489 height 242
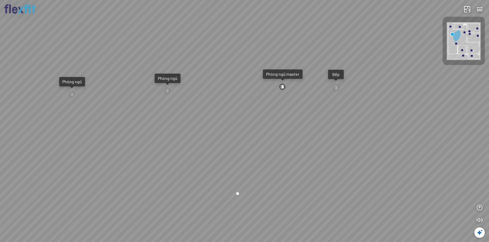
drag, startPoint x: 275, startPoint y: 104, endPoint x: 276, endPoint y: 118, distance: 13.9
click at [190, 118] on div "Ban công Bếp Phòng ngủ master Phòng ngủ Phòng ngủ" at bounding box center [244, 121] width 489 height 242
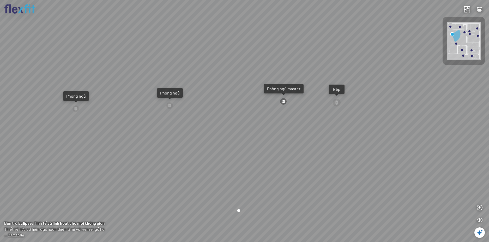
click at [190, 102] on div at bounding box center [283, 101] width 7 height 7
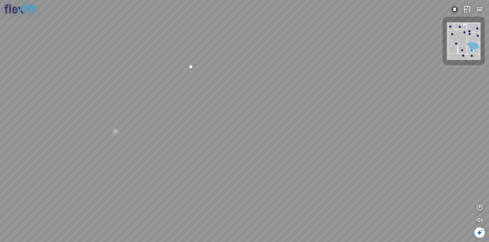
drag, startPoint x: 250, startPoint y: 158, endPoint x: 250, endPoint y: 120, distance: 37.8
click at [190, 126] on div "Phòng khách Phòng tắm" at bounding box center [244, 121] width 489 height 242
drag, startPoint x: 242, startPoint y: 133, endPoint x: 282, endPoint y: 122, distance: 41.4
click at [190, 122] on div "Phòng khách Phòng tắm" at bounding box center [244, 121] width 489 height 242
click at [190, 124] on div "Phòng khách Phòng tắm" at bounding box center [244, 121] width 489 height 242
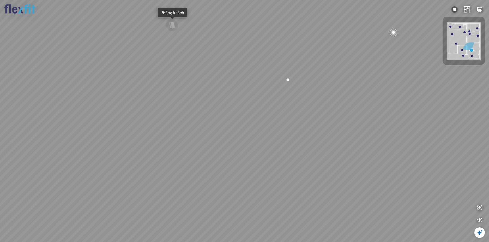
drag, startPoint x: 210, startPoint y: 95, endPoint x: 209, endPoint y: 120, distance: 25.0
click at [190, 120] on div "Phòng khách Phòng tắm" at bounding box center [244, 121] width 489 height 242
drag, startPoint x: 199, startPoint y: 85, endPoint x: 198, endPoint y: 101, distance: 16.2
click at [190, 101] on div "Phòng khách Phòng tắm" at bounding box center [244, 121] width 489 height 242
drag, startPoint x: 185, startPoint y: 94, endPoint x: 212, endPoint y: 78, distance: 32.1
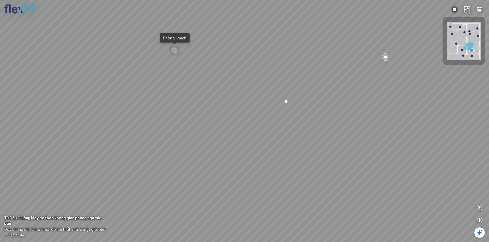
click at [190, 80] on div "Phòng khách Phòng tắm" at bounding box center [244, 121] width 489 height 242
drag, startPoint x: 222, startPoint y: 91, endPoint x: 255, endPoint y: 94, distance: 33.3
click at [190, 93] on div "Phòng khách Phòng tắm" at bounding box center [244, 121] width 489 height 242
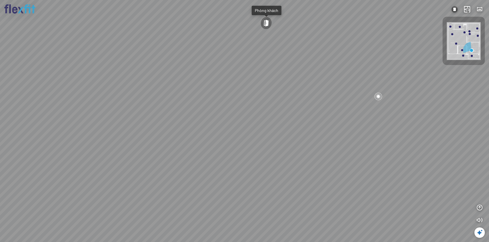
click at [190, 25] on div at bounding box center [266, 22] width 13 height 13
drag, startPoint x: 231, startPoint y: 129, endPoint x: 157, endPoint y: 96, distance: 81.2
click at [167, 99] on div at bounding box center [244, 121] width 489 height 242
drag, startPoint x: 238, startPoint y: 104, endPoint x: 260, endPoint y: 104, distance: 22.2
click at [190, 104] on div "Bếp WC Phòng ngủ master Phòng ngủ Phòng ngủ" at bounding box center [244, 121] width 489 height 242
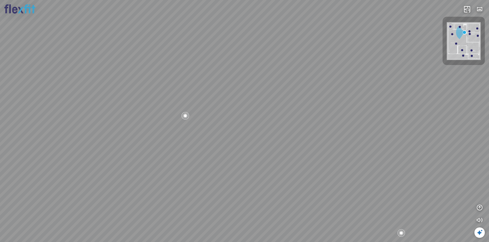
drag, startPoint x: 219, startPoint y: 115, endPoint x: 242, endPoint y: 64, distance: 56.5
click at [190, 70] on div "Bếp WC Phòng ngủ master Phòng ngủ Phòng ngủ" at bounding box center [244, 121] width 489 height 242
drag, startPoint x: 241, startPoint y: 93, endPoint x: 208, endPoint y: 62, distance: 45.2
click at [190, 70] on div "Bếp WC Phòng ngủ master Phòng ngủ Phòng ngủ" at bounding box center [244, 121] width 489 height 242
drag, startPoint x: 248, startPoint y: 84, endPoint x: 332, endPoint y: 90, distance: 84.1
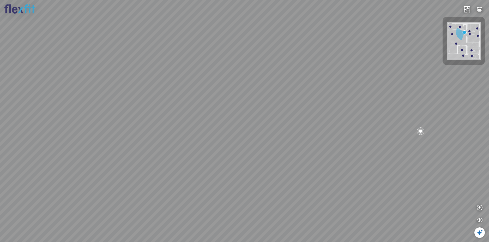
click at [190, 84] on div "Bếp WC Phòng ngủ master Phòng ngủ Phòng ngủ" at bounding box center [244, 121] width 489 height 242
drag, startPoint x: 319, startPoint y: 91, endPoint x: 341, endPoint y: 91, distance: 21.4
click at [190, 91] on div "Bếp WC Phòng ngủ master Phòng ngủ Phòng ngủ" at bounding box center [244, 121] width 489 height 242
click at [190, 84] on div "Bếp WC Phòng ngủ master Phòng ngủ Phòng ngủ" at bounding box center [244, 121] width 489 height 242
drag, startPoint x: 286, startPoint y: 111, endPoint x: 299, endPoint y: 131, distance: 23.8
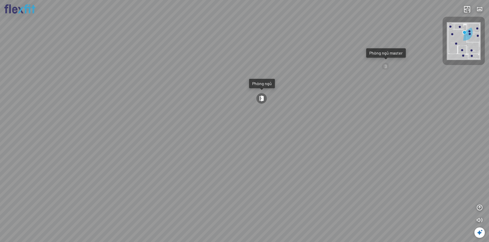
click at [190, 125] on div "Bếp WC Phòng ngủ master Phòng ngủ Phòng ngủ" at bounding box center [244, 121] width 489 height 242
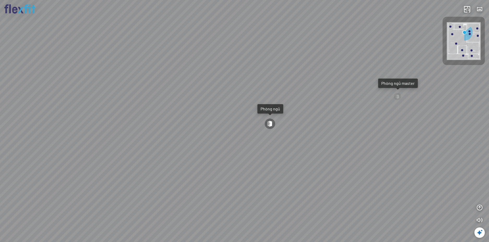
drag, startPoint x: 267, startPoint y: 110, endPoint x: 297, endPoint y: 147, distance: 47.5
click at [190, 147] on div "Bếp WC Phòng ngủ master Phòng ngủ Phòng ngủ" at bounding box center [244, 121] width 489 height 242
drag, startPoint x: 264, startPoint y: 131, endPoint x: 363, endPoint y: 133, distance: 98.8
click at [190, 131] on div "Bếp WC Phòng ngủ master Phòng ngủ Phòng ngủ" at bounding box center [244, 121] width 489 height 242
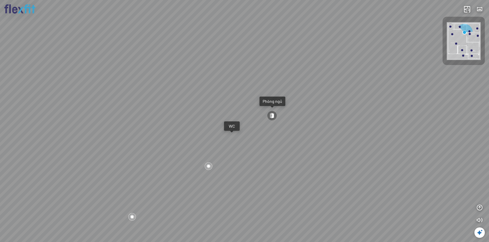
drag, startPoint x: 282, startPoint y: 117, endPoint x: 351, endPoint y: 124, distance: 69.9
click at [190, 122] on div "Bếp WC Phòng ngủ master Phòng ngủ Phòng ngủ" at bounding box center [244, 121] width 489 height 242
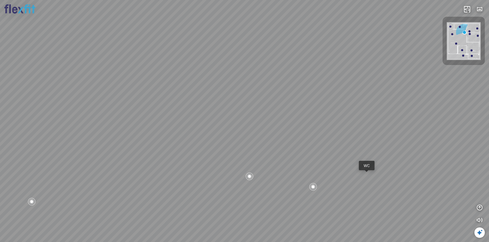
click at [190, 114] on div "Bếp WC Phòng ngủ master Phòng ngủ Phòng ngủ" at bounding box center [244, 121] width 489 height 242
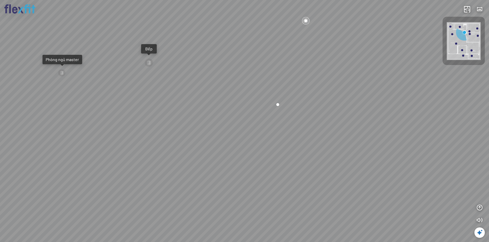
drag, startPoint x: 291, startPoint y: 118, endPoint x: 313, endPoint y: 112, distance: 22.6
click at [190, 113] on div "Bếp WC Phòng ngủ master Phòng ngủ Phòng ngủ" at bounding box center [244, 121] width 489 height 242
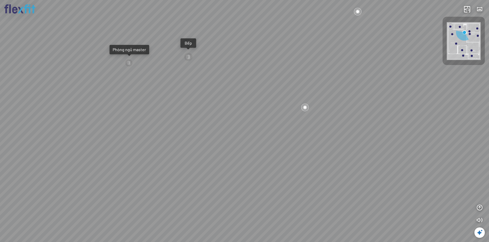
drag, startPoint x: 302, startPoint y: 119, endPoint x: 356, endPoint y: 142, distance: 57.9
click at [190, 140] on div "Bếp WC Phòng ngủ master Phòng ngủ Phòng ngủ" at bounding box center [244, 121] width 489 height 242
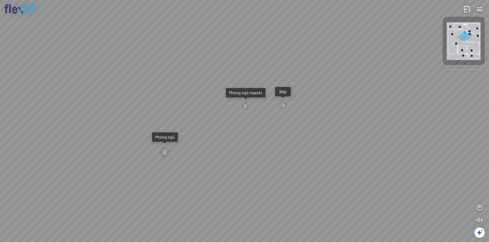
drag, startPoint x: 323, startPoint y: 121, endPoint x: 323, endPoint y: 143, distance: 21.4
click at [190, 143] on div "Bếp WC Phòng ngủ master Phòng ngủ Phòng ngủ" at bounding box center [244, 121] width 489 height 242
drag, startPoint x: 318, startPoint y: 127, endPoint x: 383, endPoint y: 130, distance: 66.0
click at [190, 130] on div "Bếp WC Phòng ngủ master Phòng ngủ Phòng ngủ" at bounding box center [244, 121] width 489 height 242
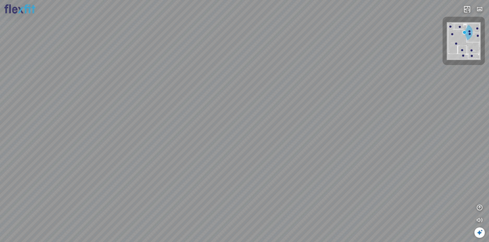
drag, startPoint x: 372, startPoint y: 130, endPoint x: 331, endPoint y: 93, distance: 55.2
click at [190, 94] on div "Bếp WC Phòng ngủ master Phòng ngủ Phòng ngủ" at bounding box center [244, 121] width 489 height 242
click at [190, 99] on div "Bếp WC Phòng ngủ master Phòng ngủ Phòng ngủ" at bounding box center [244, 121] width 489 height 242
drag, startPoint x: 394, startPoint y: 110, endPoint x: 316, endPoint y: 97, distance: 78.7
click at [190, 99] on div "Bếp WC Phòng ngủ master Phòng ngủ Phòng ngủ" at bounding box center [244, 121] width 489 height 242
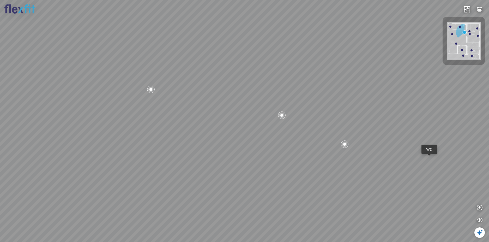
drag, startPoint x: 355, startPoint y: 101, endPoint x: 401, endPoint y: 97, distance: 45.7
click at [190, 97] on div "Bếp WC Phòng ngủ master Phòng ngủ Phòng ngủ" at bounding box center [244, 121] width 489 height 242
drag, startPoint x: 351, startPoint y: 102, endPoint x: 331, endPoint y: 98, distance: 20.1
click at [190, 102] on div "Bếp WC Phòng ngủ master Phòng ngủ Phòng ngủ" at bounding box center [244, 121] width 489 height 242
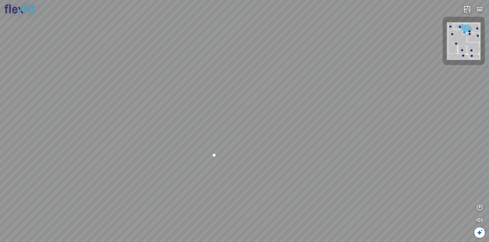
click at [190, 128] on div "Bếp WC Phòng ngủ master Phòng ngủ Phòng ngủ" at bounding box center [244, 121] width 489 height 242
click at [188, 56] on div "Bếp WC Phòng ngủ master Phòng ngủ Phòng ngủ" at bounding box center [244, 121] width 489 height 242
click at [190, 57] on div "Bếp WC Phòng ngủ master Phòng ngủ Phòng ngủ" at bounding box center [244, 121] width 489 height 242
click at [190, 94] on div "Bếp WC Phòng ngủ master Phòng ngủ Phòng ngủ" at bounding box center [244, 121] width 489 height 242
click at [190, 167] on div "Bếp WC Phòng ngủ master Phòng ngủ Phòng ngủ" at bounding box center [244, 121] width 489 height 242
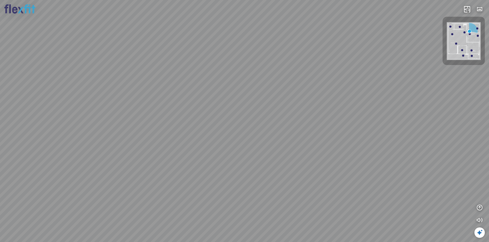
click at [190, 152] on div at bounding box center [244, 121] width 489 height 242
drag, startPoint x: 131, startPoint y: 128, endPoint x: 270, endPoint y: 98, distance: 142.4
click at [190, 102] on div at bounding box center [244, 121] width 489 height 242
drag, startPoint x: 223, startPoint y: 115, endPoint x: 255, endPoint y: 69, distance: 56.5
click at [190, 80] on div at bounding box center [244, 121] width 489 height 242
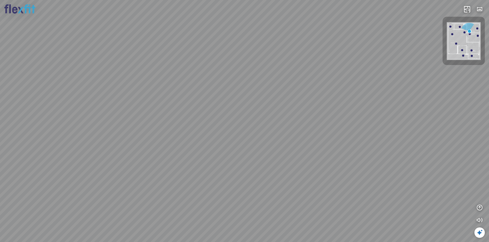
drag, startPoint x: 247, startPoint y: 119, endPoint x: 185, endPoint y: 82, distance: 72.1
click at [190, 84] on div at bounding box center [244, 121] width 489 height 242
drag, startPoint x: 239, startPoint y: 116, endPoint x: 209, endPoint y: 101, distance: 33.1
click at [190, 103] on div at bounding box center [244, 121] width 489 height 242
click at [190, 143] on div at bounding box center [244, 121] width 489 height 242
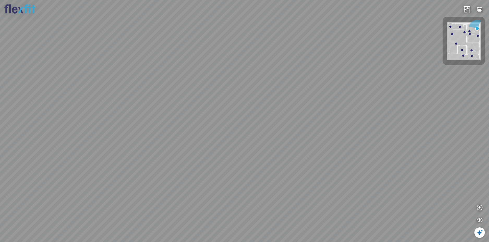
click at [190, 160] on div at bounding box center [244, 121] width 489 height 242
click at [190, 157] on div at bounding box center [244, 121] width 489 height 242
click at [190, 147] on div at bounding box center [244, 121] width 489 height 242
click at [190, 135] on div at bounding box center [244, 121] width 489 height 242
click at [190, 164] on div at bounding box center [244, 121] width 489 height 242
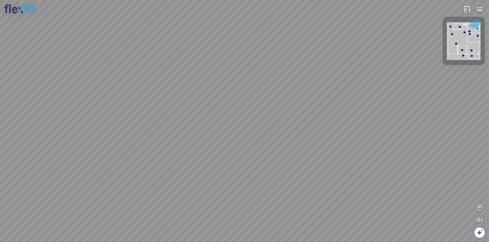
click at [190, 123] on div at bounding box center [244, 121] width 489 height 242
drag, startPoint x: 174, startPoint y: 155, endPoint x: 192, endPoint y: 153, distance: 17.6
click at [190, 153] on div at bounding box center [244, 121] width 489 height 242
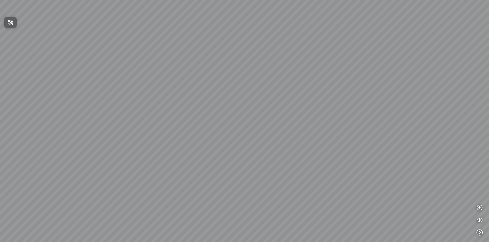
drag, startPoint x: 242, startPoint y: 142, endPoint x: 239, endPoint y: 110, distance: 31.9
click at [239, 110] on div at bounding box center [244, 121] width 489 height 242
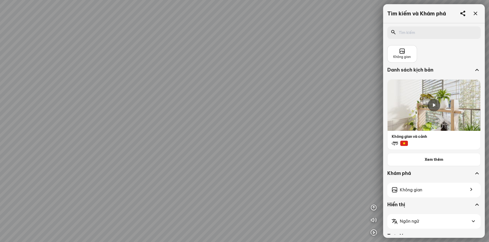
drag, startPoint x: 229, startPoint y: 137, endPoint x: 228, endPoint y: 100, distance: 37.0
click at [228, 100] on div at bounding box center [244, 121] width 489 height 242
drag, startPoint x: 240, startPoint y: 118, endPoint x: 216, endPoint y: 71, distance: 52.5
click at [217, 72] on div at bounding box center [244, 121] width 489 height 242
drag, startPoint x: 179, startPoint y: 111, endPoint x: 302, endPoint y: 77, distance: 127.7
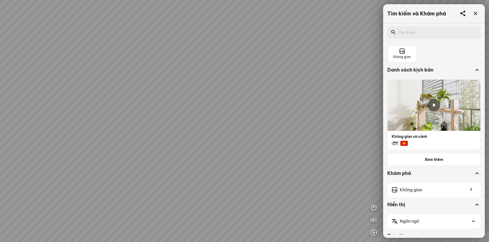
click at [261, 76] on div at bounding box center [244, 121] width 489 height 242
drag, startPoint x: 310, startPoint y: 109, endPoint x: 326, endPoint y: 113, distance: 16.1
click at [326, 113] on div at bounding box center [244, 121] width 489 height 242
drag, startPoint x: 250, startPoint y: 132, endPoint x: 249, endPoint y: 137, distance: 5.0
click at [249, 136] on div at bounding box center [244, 121] width 489 height 242
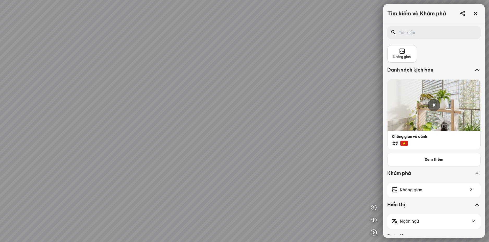
drag, startPoint x: 274, startPoint y: 141, endPoint x: 296, endPoint y: 144, distance: 21.6
click at [292, 143] on div at bounding box center [244, 121] width 489 height 242
drag, startPoint x: 257, startPoint y: 137, endPoint x: 307, endPoint y: 127, distance: 51.3
click at [303, 127] on div at bounding box center [244, 121] width 489 height 242
drag, startPoint x: 242, startPoint y: 130, endPoint x: 283, endPoint y: 117, distance: 42.9
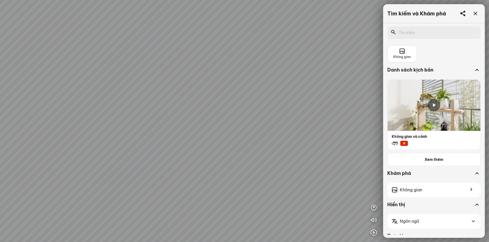
click at [283, 117] on div at bounding box center [244, 121] width 489 height 242
drag, startPoint x: 255, startPoint y: 126, endPoint x: 303, endPoint y: 114, distance: 49.8
click at [295, 113] on div at bounding box center [244, 121] width 489 height 242
drag, startPoint x: 258, startPoint y: 118, endPoint x: 313, endPoint y: 117, distance: 54.8
click at [298, 117] on div at bounding box center [244, 121] width 489 height 242
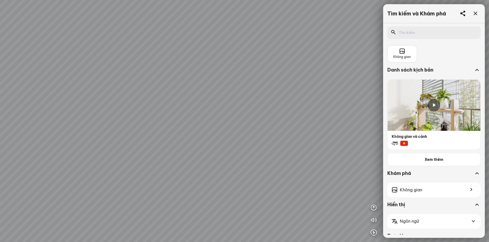
drag, startPoint x: 210, startPoint y: 108, endPoint x: 264, endPoint y: 121, distance: 55.8
click at [256, 119] on div at bounding box center [244, 121] width 489 height 242
click at [261, 147] on div at bounding box center [244, 121] width 489 height 242
drag, startPoint x: 246, startPoint y: 139, endPoint x: 281, endPoint y: 145, distance: 36.3
click at [277, 147] on div at bounding box center [244, 121] width 489 height 242
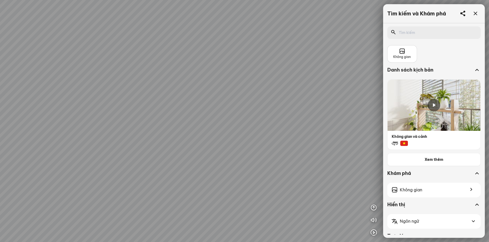
drag, startPoint x: 222, startPoint y: 148, endPoint x: 278, endPoint y: 146, distance: 55.3
click at [274, 145] on div at bounding box center [244, 121] width 489 height 242
drag, startPoint x: 274, startPoint y: 143, endPoint x: 274, endPoint y: 125, distance: 17.5
click at [274, 129] on div at bounding box center [244, 121] width 489 height 242
drag, startPoint x: 272, startPoint y: 132, endPoint x: 258, endPoint y: 120, distance: 18.5
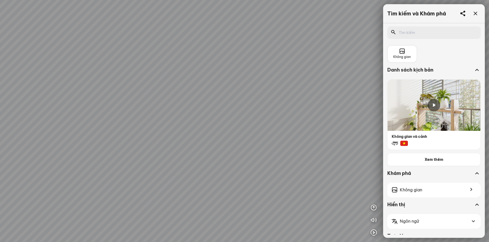
click at [258, 120] on div at bounding box center [244, 121] width 489 height 242
drag, startPoint x: 266, startPoint y: 124, endPoint x: 230, endPoint y: 106, distance: 40.5
click at [237, 108] on div at bounding box center [244, 121] width 489 height 242
drag, startPoint x: 253, startPoint y: 109, endPoint x: 201, endPoint y: 109, distance: 52.4
click at [202, 109] on div at bounding box center [244, 121] width 489 height 242
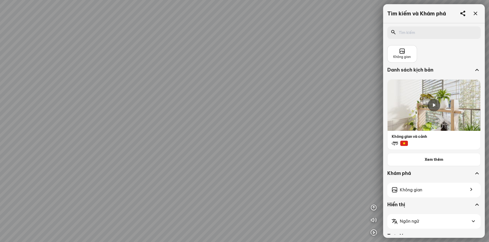
click at [240, 96] on div at bounding box center [244, 121] width 489 height 242
click at [438, 192] on div "Không gian" at bounding box center [433, 189] width 93 height 15
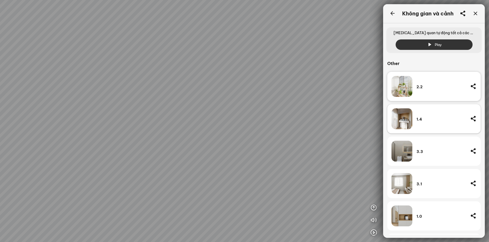
click at [421, 119] on div "1.4" at bounding box center [441, 119] width 50 height 5
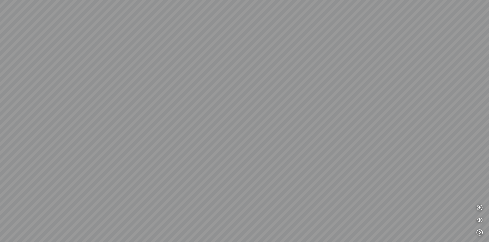
drag, startPoint x: 310, startPoint y: 162, endPoint x: 229, endPoint y: 100, distance: 101.9
click at [233, 102] on div at bounding box center [244, 121] width 489 height 242
drag, startPoint x: 271, startPoint y: 96, endPoint x: 251, endPoint y: 131, distance: 39.8
click at [252, 130] on div at bounding box center [244, 121] width 489 height 242
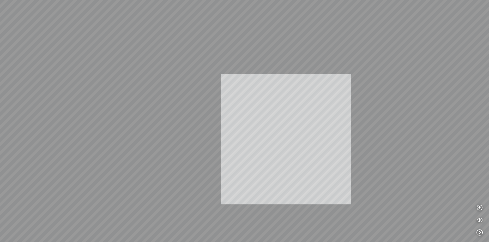
click at [238, 134] on div "INFO: krpano 1.20.8 (build [DATE]) INFO: HTML5/Desktop - Chrome 138.0 - WebGL I…" at bounding box center [244, 121] width 489 height 242
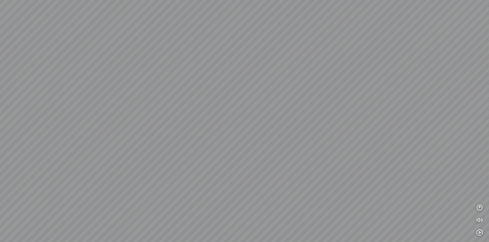
drag, startPoint x: 293, startPoint y: 136, endPoint x: 204, endPoint y: 121, distance: 90.4
click at [205, 121] on div at bounding box center [244, 121] width 489 height 242
drag, startPoint x: 244, startPoint y: 123, endPoint x: 233, endPoint y: 145, distance: 24.8
click at [233, 144] on div at bounding box center [244, 121] width 489 height 242
drag, startPoint x: 247, startPoint y: 147, endPoint x: 216, endPoint y: 151, distance: 30.7
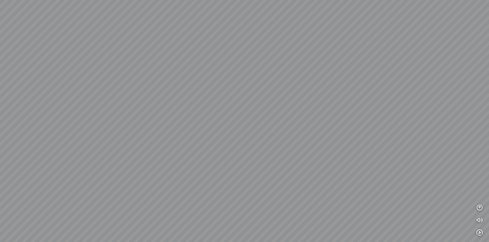
click at [216, 151] on div at bounding box center [244, 121] width 489 height 242
drag, startPoint x: 210, startPoint y: 150, endPoint x: 259, endPoint y: 123, distance: 55.9
click at [255, 125] on div at bounding box center [244, 121] width 489 height 242
drag, startPoint x: 261, startPoint y: 135, endPoint x: 349, endPoint y: 133, distance: 88.6
click at [342, 133] on div at bounding box center [244, 121] width 489 height 242
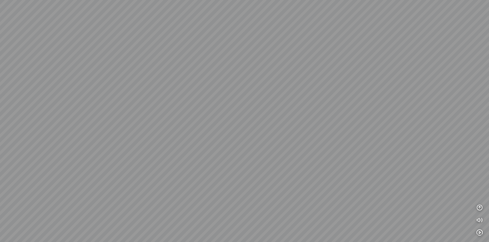
click at [327, 132] on div at bounding box center [244, 121] width 489 height 242
drag, startPoint x: 297, startPoint y: 134, endPoint x: 350, endPoint y: 138, distance: 52.8
click at [335, 137] on div at bounding box center [244, 121] width 489 height 242
click at [326, 128] on div at bounding box center [244, 121] width 489 height 242
drag, startPoint x: 293, startPoint y: 127, endPoint x: 346, endPoint y: 138, distance: 53.9
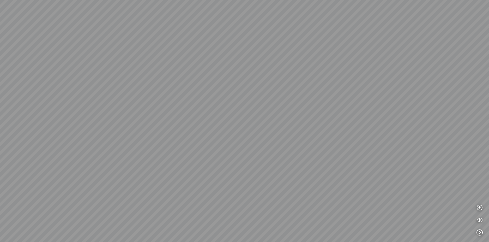
click at [337, 137] on div at bounding box center [244, 121] width 489 height 242
drag, startPoint x: 290, startPoint y: 134, endPoint x: 283, endPoint y: 108, distance: 27.5
click at [283, 108] on div at bounding box center [244, 121] width 489 height 242
click at [318, 133] on div at bounding box center [244, 121] width 489 height 242
drag, startPoint x: 304, startPoint y: 129, endPoint x: 309, endPoint y: 158, distance: 29.8
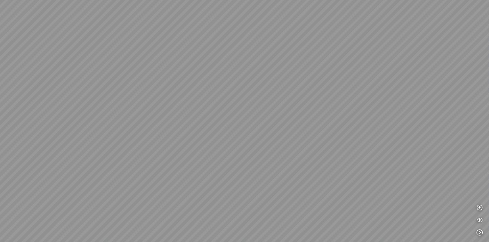
click at [309, 158] on div at bounding box center [244, 121] width 489 height 242
click at [300, 148] on div at bounding box center [244, 121] width 489 height 242
drag, startPoint x: 293, startPoint y: 146, endPoint x: 330, endPoint y: 149, distance: 37.6
click at [321, 147] on div at bounding box center [244, 121] width 489 height 242
drag
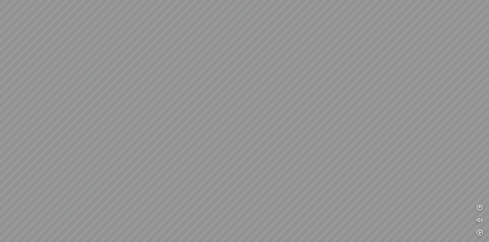
click at [349, 131] on div at bounding box center [244, 121] width 489 height 242
click at [399, 136] on div at bounding box center [244, 121] width 489 height 242
click at [280, 156] on div at bounding box center [244, 121] width 489 height 242
click at [482, 208] on icon "button" at bounding box center [479, 207] width 6 height 6
click at [478, 146] on icon "button" at bounding box center [479, 145] width 6 height 6
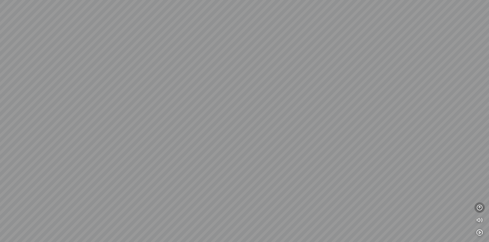
click at [480, 209] on icon "button" at bounding box center [479, 207] width 6 height 6
click at [482, 232] on icon "button" at bounding box center [479, 232] width 6 height 6
click at [479, 196] on icon "button" at bounding box center [479, 195] width 6 height 6
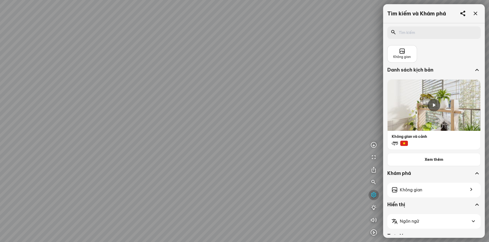
scroll to position [30, 0]
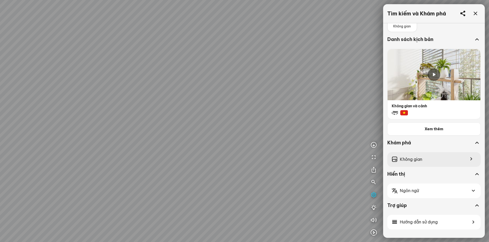
click at [417, 156] on span "Không gian" at bounding box center [411, 159] width 22 height 7
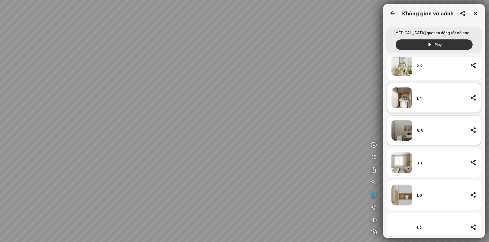
scroll to position [26, 0]
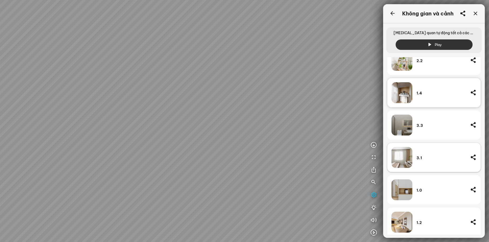
click at [421, 160] on div "3.1" at bounding box center [441, 157] width 50 height 21
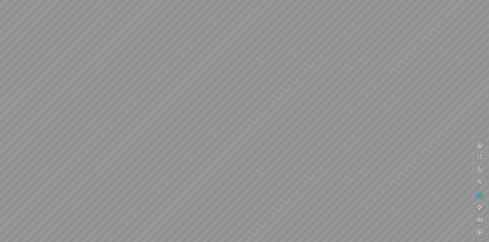
drag, startPoint x: 241, startPoint y: 158, endPoint x: 308, endPoint y: 126, distance: 74.6
click at [289, 123] on div at bounding box center [244, 121] width 489 height 242
drag, startPoint x: 261, startPoint y: 130, endPoint x: 376, endPoint y: 127, distance: 115.0
click at [370, 127] on div at bounding box center [244, 121] width 489 height 242
drag, startPoint x: 347, startPoint y: 134, endPoint x: 283, endPoint y: 96, distance: 74.8
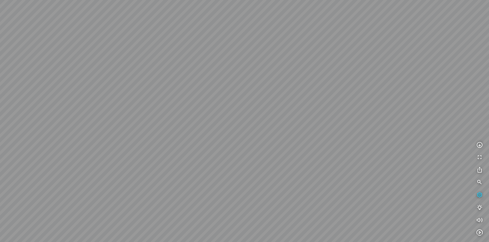
click at [304, 104] on div at bounding box center [244, 121] width 489 height 242
drag, startPoint x: 353, startPoint y: 123, endPoint x: 239, endPoint y: 75, distance: 123.7
click at [250, 78] on div at bounding box center [244, 121] width 489 height 242
drag, startPoint x: 281, startPoint y: 77, endPoint x: 211, endPoint y: 81, distance: 70.2
click at [211, 81] on div at bounding box center [244, 121] width 489 height 242
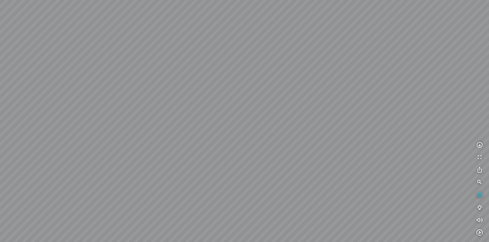
drag, startPoint x: 248, startPoint y: 72, endPoint x: 206, endPoint y: 120, distance: 63.7
click at [206, 119] on div at bounding box center [244, 121] width 489 height 242
drag, startPoint x: 259, startPoint y: 100, endPoint x: 187, endPoint y: 102, distance: 72.5
click at [188, 102] on div at bounding box center [244, 121] width 489 height 242
drag, startPoint x: 236, startPoint y: 76, endPoint x: 250, endPoint y: 133, distance: 58.7
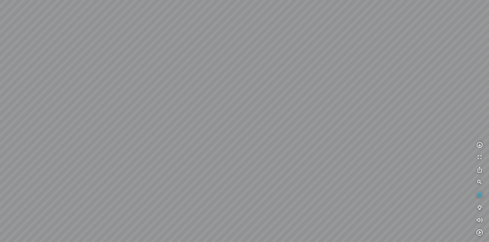
click at [248, 128] on div at bounding box center [244, 121] width 489 height 242
click at [289, 157] on div at bounding box center [244, 121] width 489 height 242
drag, startPoint x: 266, startPoint y: 155, endPoint x: 356, endPoint y: 120, distance: 96.1
click at [346, 125] on div at bounding box center [244, 121] width 489 height 242
drag, startPoint x: 317, startPoint y: 130, endPoint x: 314, endPoint y: 118, distance: 12.3
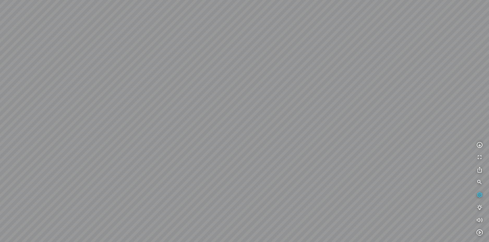
click at [315, 119] on div at bounding box center [244, 121] width 489 height 242
drag, startPoint x: 257, startPoint y: 102, endPoint x: 308, endPoint y: 83, distance: 54.9
click at [308, 83] on div at bounding box center [244, 121] width 489 height 242
drag, startPoint x: 296, startPoint y: 96, endPoint x: 319, endPoint y: 96, distance: 23.5
click at [317, 96] on div at bounding box center [244, 121] width 489 height 242
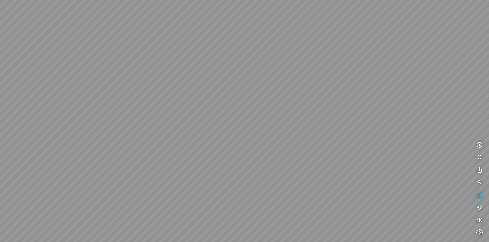
drag, startPoint x: 306, startPoint y: 109, endPoint x: 313, endPoint y: 112, distance: 8.4
click at [313, 112] on div at bounding box center [244, 121] width 489 height 242
drag, startPoint x: 323, startPoint y: 114, endPoint x: 341, endPoint y: 112, distance: 18.6
click at [332, 113] on div at bounding box center [244, 121] width 489 height 242
drag, startPoint x: 313, startPoint y: 113, endPoint x: 283, endPoint y: 78, distance: 46.2
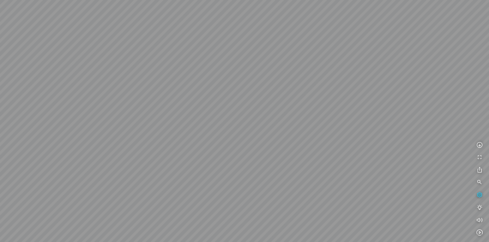
click at [288, 79] on div at bounding box center [244, 121] width 489 height 242
drag, startPoint x: 315, startPoint y: 97, endPoint x: 280, endPoint y: 83, distance: 37.5
click at [280, 83] on div at bounding box center [244, 121] width 489 height 242
click at [479, 193] on icon "button" at bounding box center [479, 195] width 6 height 6
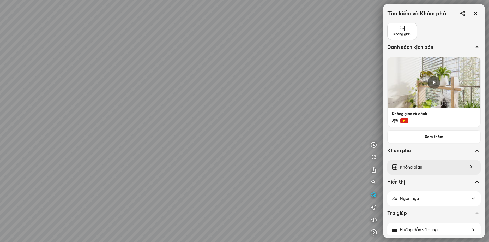
scroll to position [30, 0]
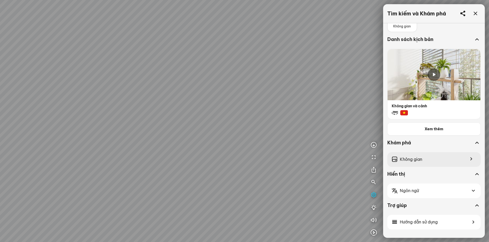
click at [426, 160] on div "Không gian" at bounding box center [433, 159] width 93 height 15
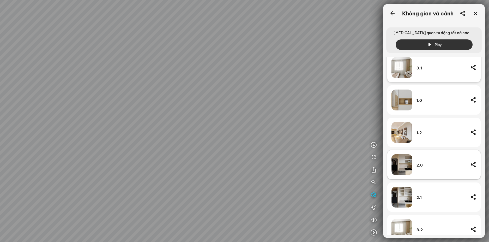
scroll to position [142, 0]
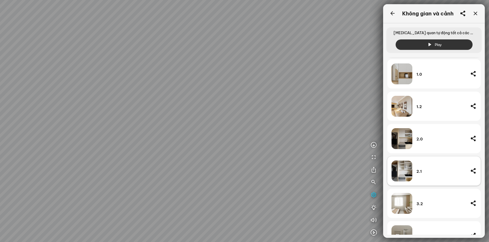
click at [406, 170] on img at bounding box center [401, 170] width 21 height 21
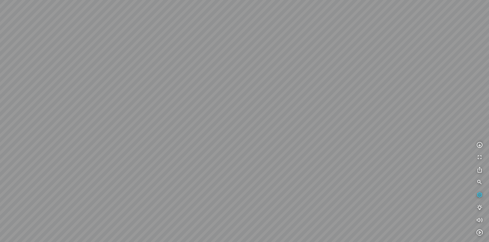
drag, startPoint x: 328, startPoint y: 130, endPoint x: 260, endPoint y: 148, distance: 70.0
click at [260, 148] on div at bounding box center [244, 121] width 489 height 242
drag, startPoint x: 208, startPoint y: 137, endPoint x: 220, endPoint y: 94, distance: 44.8
click at [217, 104] on div at bounding box center [244, 121] width 489 height 242
drag, startPoint x: 274, startPoint y: 110, endPoint x: 167, endPoint y: 106, distance: 106.4
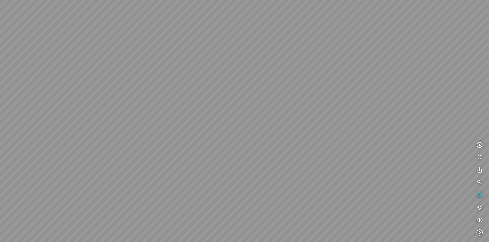
click at [172, 108] on div at bounding box center [244, 121] width 489 height 242
drag, startPoint x: 311, startPoint y: 111, endPoint x: 223, endPoint y: 100, distance: 88.8
click at [224, 100] on div at bounding box center [244, 121] width 489 height 242
drag, startPoint x: 289, startPoint y: 87, endPoint x: 271, endPoint y: 117, distance: 34.6
click at [271, 118] on div at bounding box center [244, 121] width 489 height 242
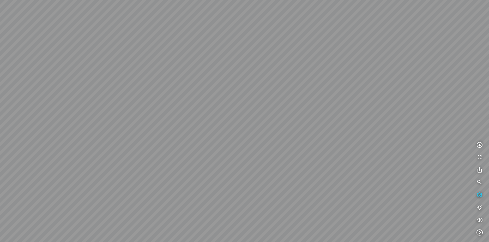
drag, startPoint x: 283, startPoint y: 113, endPoint x: 322, endPoint y: 141, distance: 48.1
click at [322, 141] on div at bounding box center [244, 121] width 489 height 242
drag, startPoint x: 342, startPoint y: 145, endPoint x: 273, endPoint y: 156, distance: 70.2
click at [271, 158] on div at bounding box center [244, 121] width 489 height 242
drag, startPoint x: 313, startPoint y: 155, endPoint x: 240, endPoint y: 105, distance: 89.2
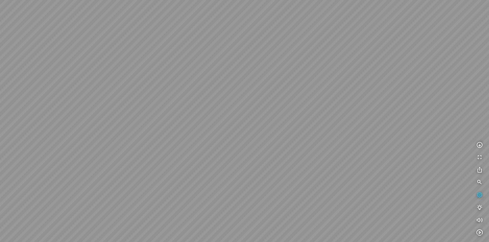
click at [255, 113] on div at bounding box center [244, 121] width 489 height 242
drag, startPoint x: 250, startPoint y: 109, endPoint x: 261, endPoint y: 78, distance: 32.5
click at [258, 86] on div at bounding box center [244, 121] width 489 height 242
drag, startPoint x: 261, startPoint y: 78, endPoint x: 261, endPoint y: 114, distance: 36.8
click at [261, 114] on div at bounding box center [244, 121] width 489 height 242
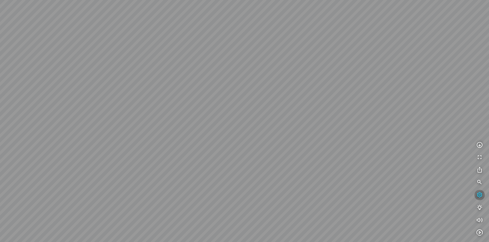
click at [480, 194] on icon "button" at bounding box center [479, 195] width 6 height 6
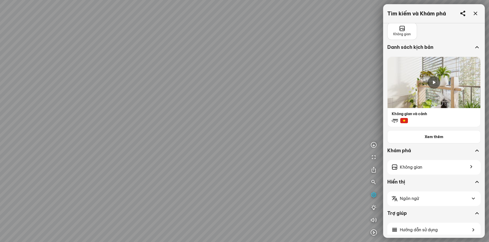
scroll to position [30, 0]
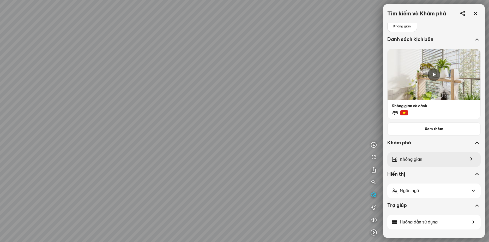
click at [419, 160] on span "Không gian" at bounding box center [411, 159] width 22 height 7
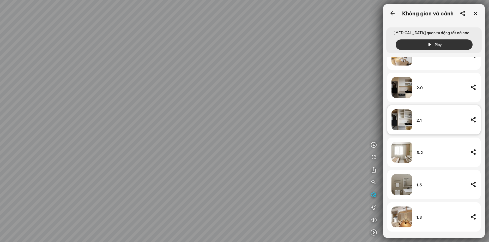
scroll to position [219, 0]
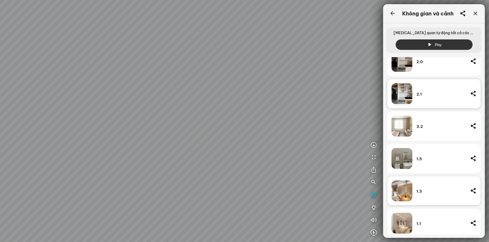
click at [410, 189] on img at bounding box center [401, 190] width 21 height 21
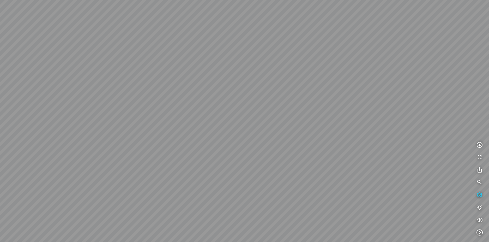
drag, startPoint x: 308, startPoint y: 149, endPoint x: 380, endPoint y: 129, distance: 75.6
click at [368, 132] on div at bounding box center [244, 121] width 489 height 242
click at [327, 125] on div at bounding box center [244, 121] width 489 height 242
drag, startPoint x: 293, startPoint y: 110, endPoint x: 371, endPoint y: 125, distance: 79.8
click at [359, 122] on div at bounding box center [244, 121] width 489 height 242
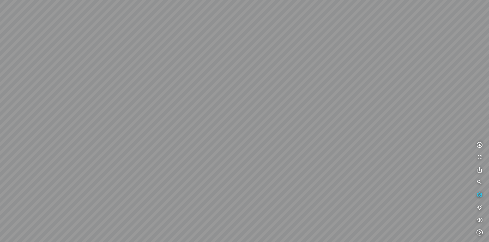
click at [357, 136] on div at bounding box center [244, 121] width 489 height 242
drag, startPoint x: 343, startPoint y: 138, endPoint x: 340, endPoint y: 124, distance: 14.6
click at [340, 125] on div at bounding box center [244, 121] width 489 height 242
drag, startPoint x: 263, startPoint y: 132, endPoint x: 309, endPoint y: 116, distance: 48.1
click at [301, 118] on div at bounding box center [244, 121] width 489 height 242
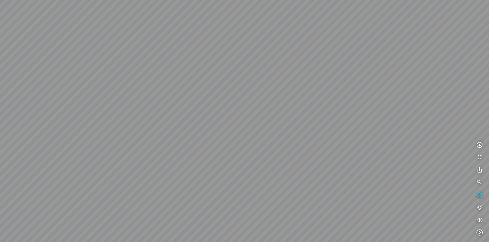
drag, startPoint x: 306, startPoint y: 118, endPoint x: 346, endPoint y: 122, distance: 39.8
click at [346, 122] on div at bounding box center [244, 121] width 489 height 242
drag, startPoint x: 349, startPoint y: 124, endPoint x: 347, endPoint y: 147, distance: 23.3
click at [347, 147] on div at bounding box center [244, 121] width 489 height 242
drag, startPoint x: 347, startPoint y: 147, endPoint x: 362, endPoint y: 134, distance: 19.6
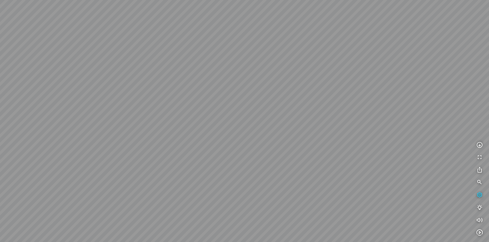
click at [362, 134] on div at bounding box center [244, 121] width 489 height 242
drag, startPoint x: 336, startPoint y: 134, endPoint x: 364, endPoint y: 127, distance: 28.6
click at [364, 127] on div at bounding box center [244, 121] width 489 height 242
drag, startPoint x: 367, startPoint y: 131, endPoint x: 410, endPoint y: 131, distance: 43.3
click at [410, 131] on div at bounding box center [244, 121] width 489 height 242
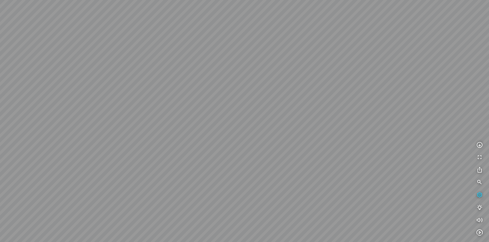
drag, startPoint x: 353, startPoint y: 129, endPoint x: 382, endPoint y: 137, distance: 29.2
click at [382, 137] on div at bounding box center [244, 121] width 489 height 242
drag, startPoint x: 381, startPoint y: 142, endPoint x: 378, endPoint y: 151, distance: 9.6
click at [378, 151] on div at bounding box center [244, 121] width 489 height 242
drag, startPoint x: 375, startPoint y: 145, endPoint x: 410, endPoint y: 141, distance: 35.6
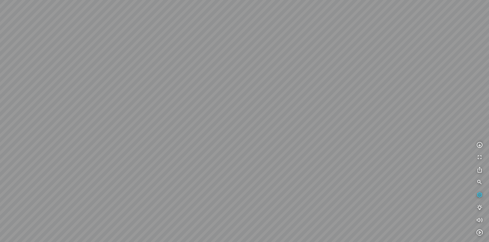
click at [395, 143] on div at bounding box center [244, 121] width 489 height 242
drag, startPoint x: 277, startPoint y: 83, endPoint x: 277, endPoint y: 100, distance: 17.7
click at [277, 100] on div at bounding box center [244, 121] width 489 height 242
drag, startPoint x: 246, startPoint y: 119, endPoint x: 278, endPoint y: 89, distance: 43.9
click at [269, 93] on div at bounding box center [244, 121] width 489 height 242
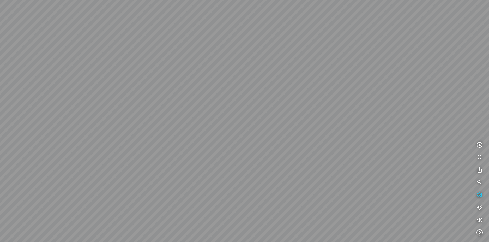
drag, startPoint x: 247, startPoint y: 111, endPoint x: 335, endPoint y: 103, distance: 88.2
click at [303, 99] on div at bounding box center [244, 121] width 489 height 242
click at [282, 128] on div at bounding box center [244, 121] width 489 height 242
drag, startPoint x: 285, startPoint y: 126, endPoint x: 323, endPoint y: 130, distance: 37.4
click at [323, 130] on div at bounding box center [244, 121] width 489 height 242
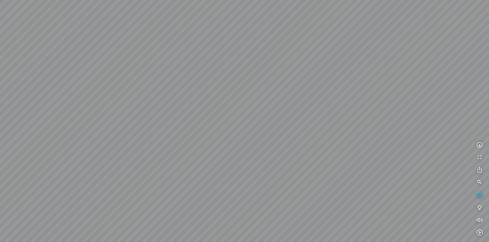
drag, startPoint x: 321, startPoint y: 135, endPoint x: 352, endPoint y: 140, distance: 31.2
click at [349, 139] on div at bounding box center [244, 121] width 489 height 242
drag, startPoint x: 334, startPoint y: 138, endPoint x: 371, endPoint y: 143, distance: 38.2
click at [370, 143] on div at bounding box center [244, 121] width 489 height 242
drag, startPoint x: 363, startPoint y: 139, endPoint x: 266, endPoint y: 159, distance: 98.4
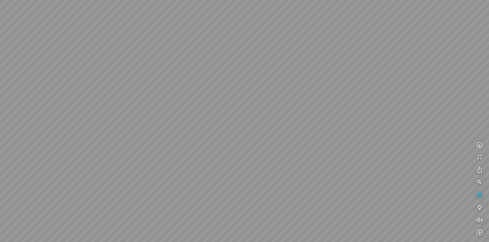
click at [272, 160] on div at bounding box center [244, 121] width 489 height 242
drag, startPoint x: 274, startPoint y: 155, endPoint x: 415, endPoint y: 124, distance: 143.6
click at [417, 124] on div at bounding box center [244, 121] width 489 height 242
drag, startPoint x: 293, startPoint y: 150, endPoint x: 383, endPoint y: 110, distance: 98.3
click at [368, 114] on div at bounding box center [244, 121] width 489 height 242
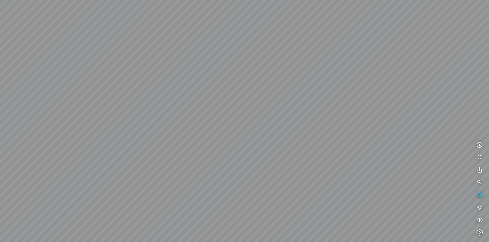
drag, startPoint x: 349, startPoint y: 120, endPoint x: 283, endPoint y: 189, distance: 95.9
click at [282, 190] on div at bounding box center [244, 121] width 489 height 242
drag, startPoint x: 351, startPoint y: 176, endPoint x: 267, endPoint y: 163, distance: 85.2
click at [267, 163] on div at bounding box center [244, 121] width 489 height 242
drag, startPoint x: 293, startPoint y: 112, endPoint x: 261, endPoint y: 97, distance: 35.7
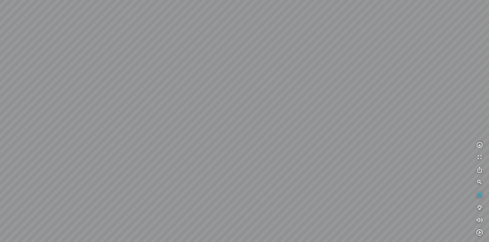
click at [261, 97] on div at bounding box center [244, 121] width 489 height 242
drag, startPoint x: 239, startPoint y: 91, endPoint x: 318, endPoint y: 94, distance: 79.1
click at [294, 94] on div at bounding box center [244, 121] width 489 height 242
drag, startPoint x: 248, startPoint y: 94, endPoint x: 290, endPoint y: 76, distance: 45.1
click at [280, 79] on div at bounding box center [244, 121] width 489 height 242
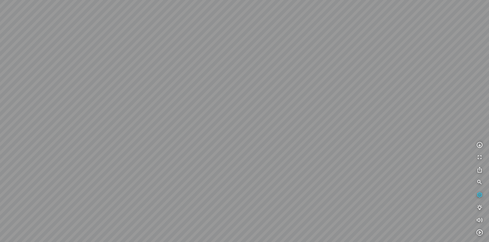
drag, startPoint x: 271, startPoint y: 82, endPoint x: 252, endPoint y: 99, distance: 26.2
click at [251, 99] on div at bounding box center [244, 121] width 489 height 242
click at [257, 105] on div at bounding box center [244, 121] width 489 height 242
drag, startPoint x: 328, startPoint y: 107, endPoint x: 282, endPoint y: 104, distance: 46.8
click at [282, 104] on div at bounding box center [244, 121] width 489 height 242
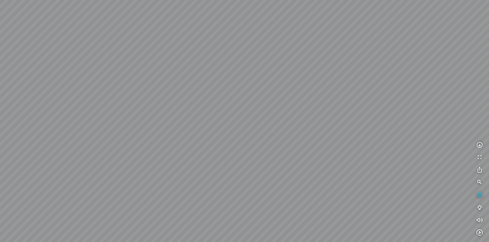
click at [166, 99] on div at bounding box center [244, 121] width 489 height 242
drag, startPoint x: 201, startPoint y: 55, endPoint x: 314, endPoint y: 48, distance: 113.3
click at [303, 49] on div at bounding box center [244, 121] width 489 height 242
drag, startPoint x: 206, startPoint y: 29, endPoint x: 209, endPoint y: 65, distance: 36.6
click at [209, 65] on div at bounding box center [244, 121] width 489 height 242
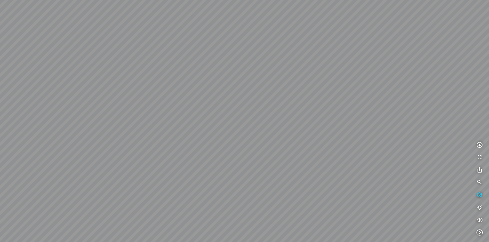
drag, startPoint x: 209, startPoint y: 65, endPoint x: 212, endPoint y: 97, distance: 32.6
click at [212, 97] on div at bounding box center [244, 121] width 489 height 242
